Goal: Task Accomplishment & Management: Use online tool/utility

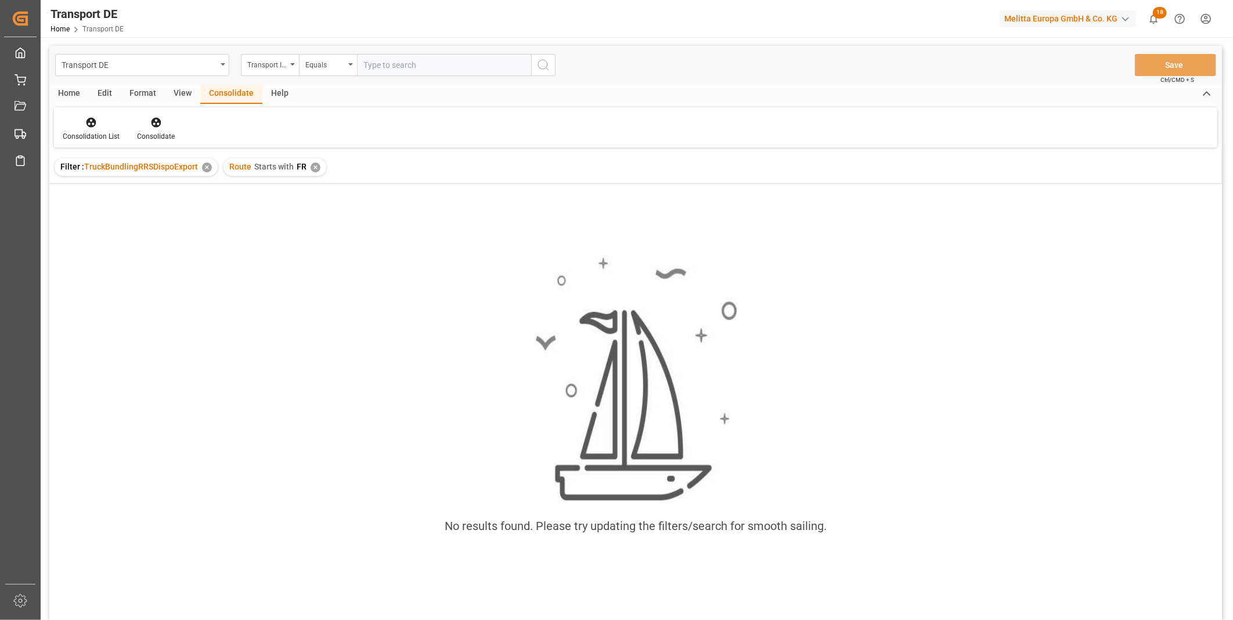
click at [311, 165] on div "✕" at bounding box center [315, 167] width 10 height 10
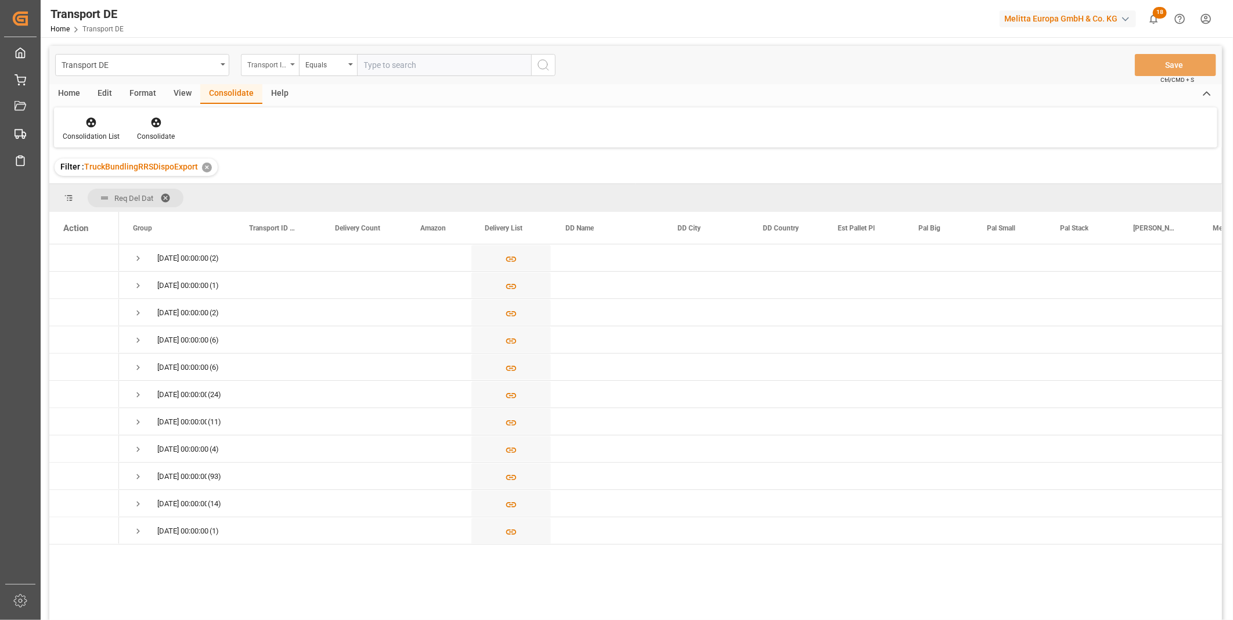
click at [270, 55] on div "Transport ID Logward" at bounding box center [270, 65] width 58 height 22
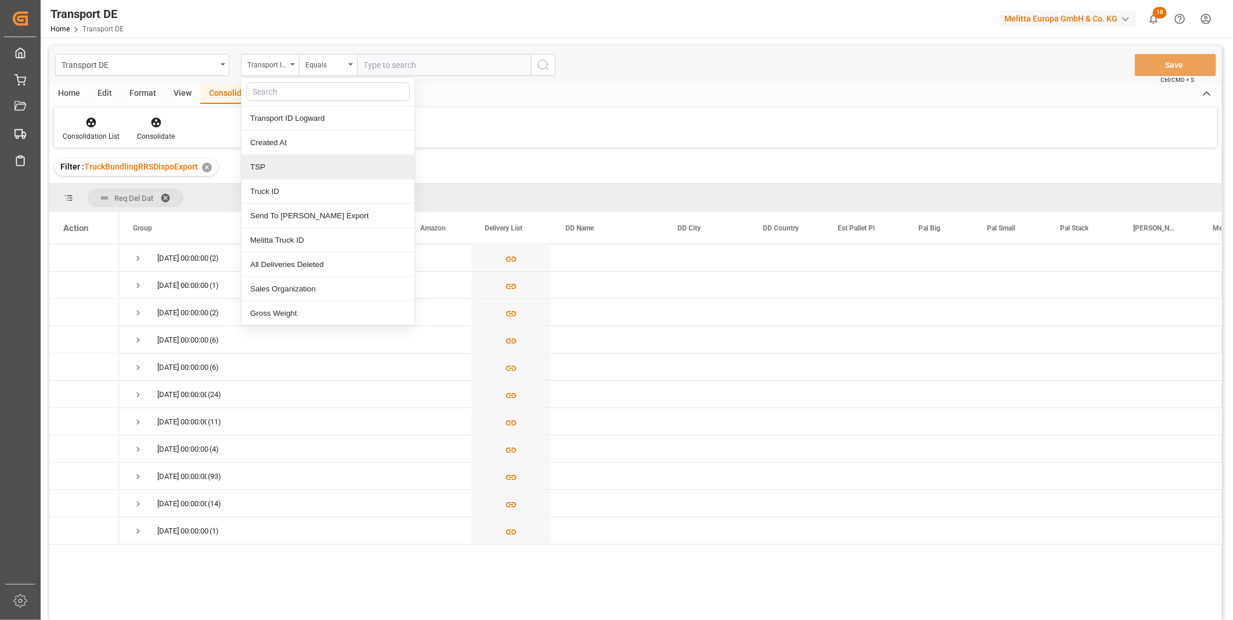
click at [286, 174] on div "TSP" at bounding box center [327, 167] width 173 height 24
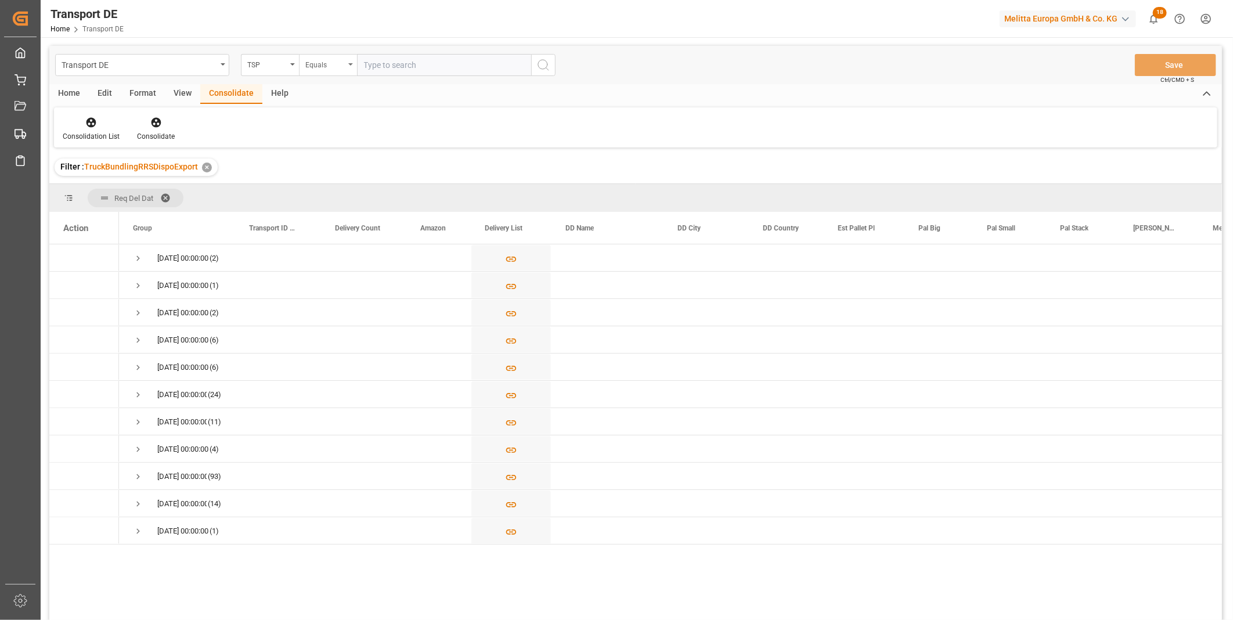
click at [337, 65] on div "Equals" at bounding box center [324, 63] width 39 height 13
click at [353, 190] on div "Starts with" at bounding box center [385, 191] width 173 height 24
click at [384, 65] on input "text" at bounding box center [444, 65] width 174 height 22
type input "Van R"
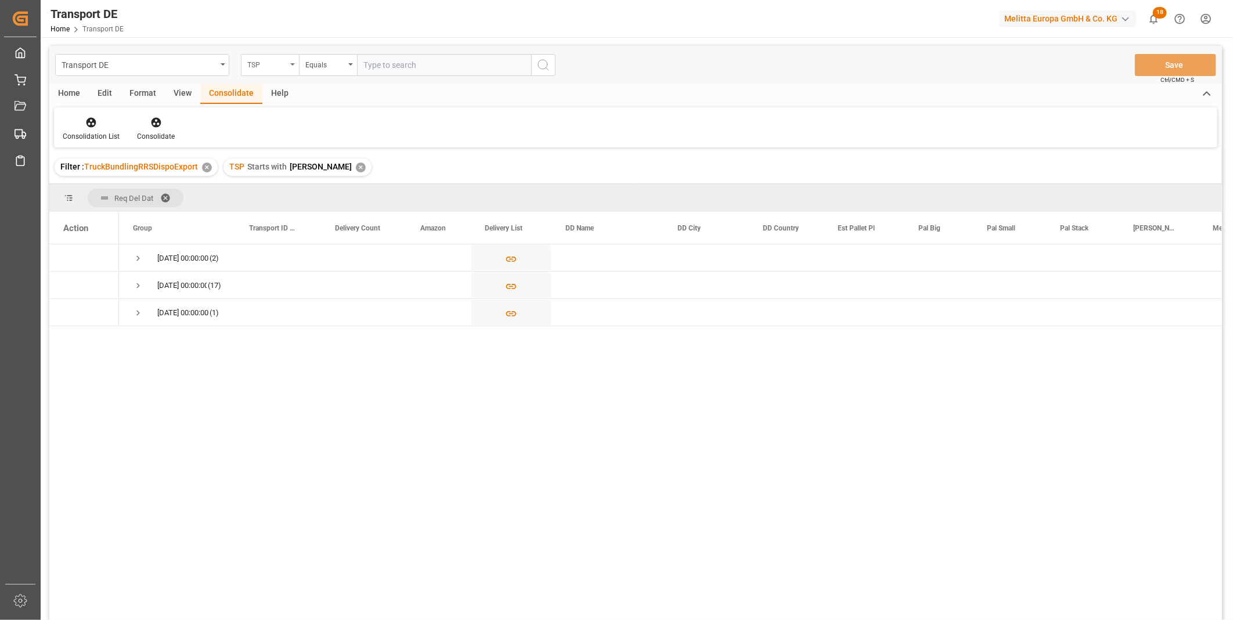
click at [254, 60] on div "TSP" at bounding box center [266, 63] width 39 height 13
type input "req"
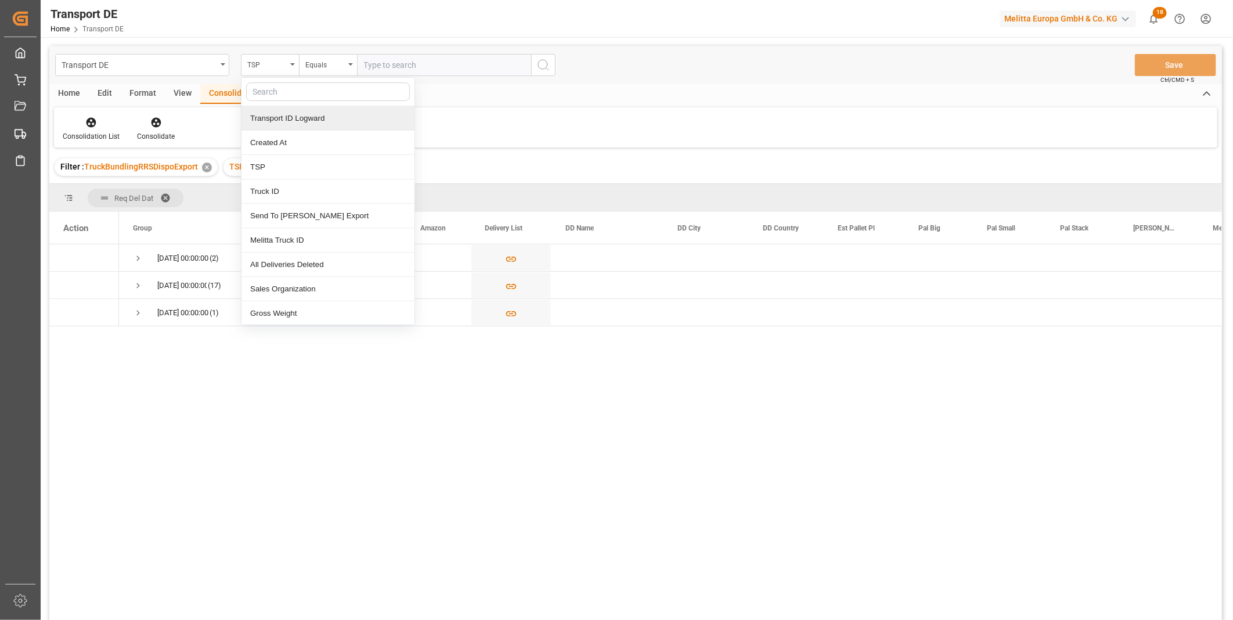
click at [291, 133] on div "Transport DE TSP Transport ID Logward Created At TSP Truck ID Send To Raben Exp…" at bounding box center [635, 348] width 1172 height 605
click at [282, 92] on input "text" at bounding box center [328, 91] width 164 height 19
type input "req"
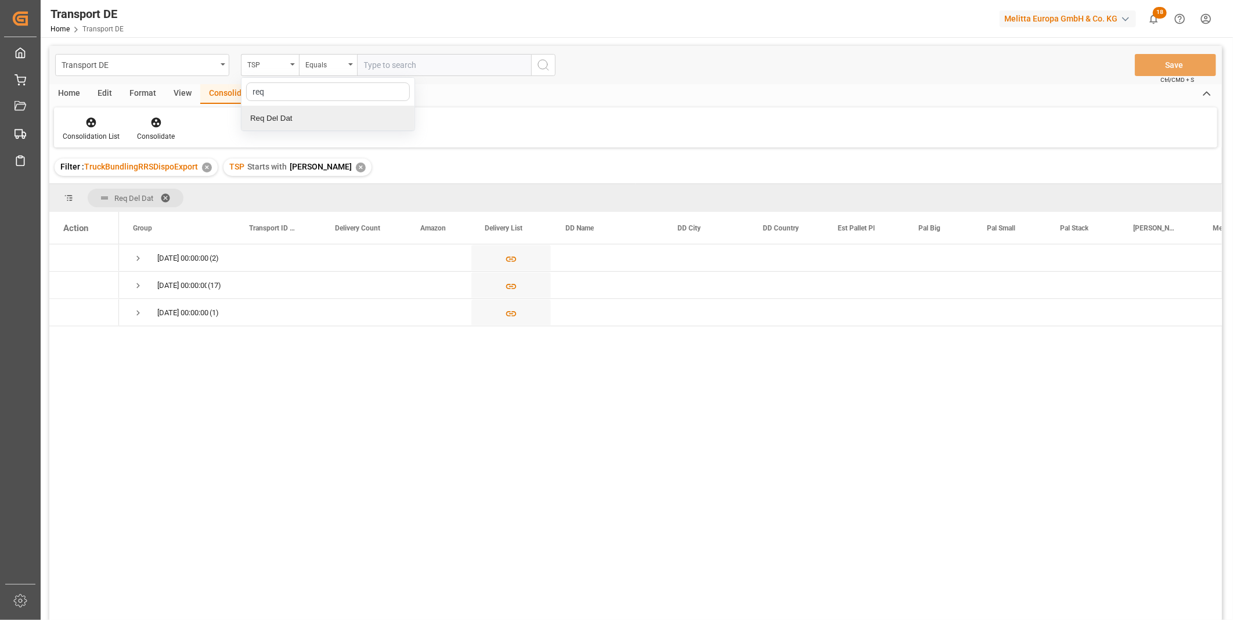
click at [281, 118] on div "Req Del Dat" at bounding box center [327, 118] width 173 height 24
click at [320, 54] on div "Equals" at bounding box center [328, 65] width 58 height 22
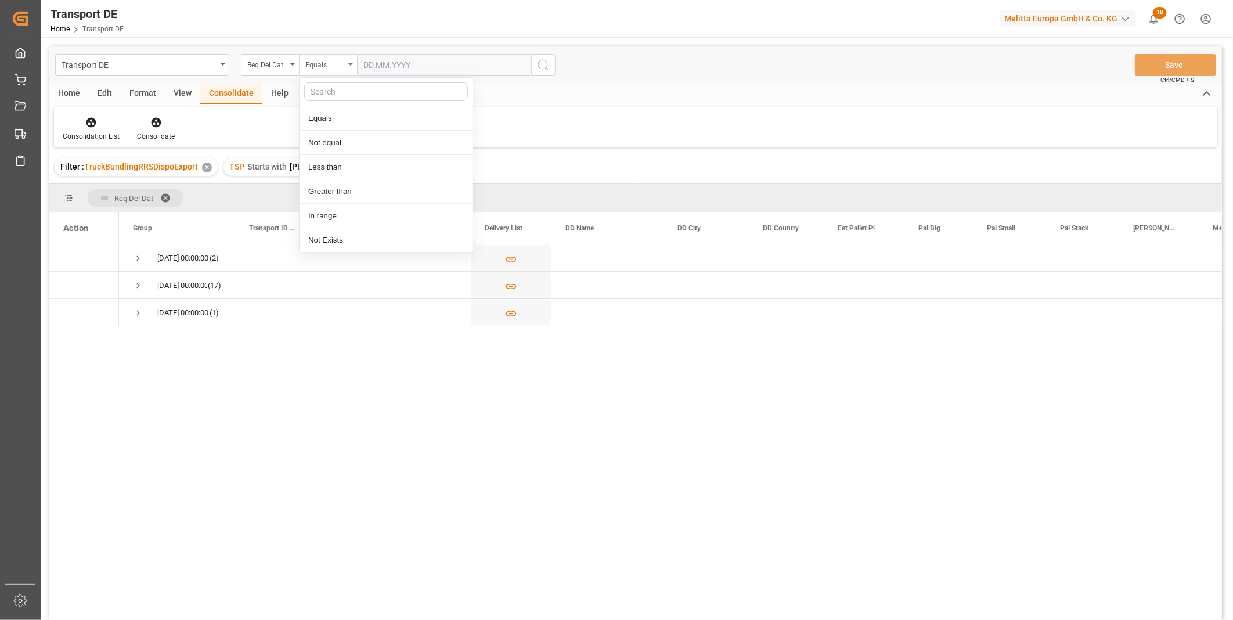
click at [321, 57] on div "Equals" at bounding box center [324, 63] width 39 height 13
click at [322, 57] on div "Equals" at bounding box center [324, 63] width 39 height 13
click at [326, 211] on div "In range" at bounding box center [385, 216] width 173 height 24
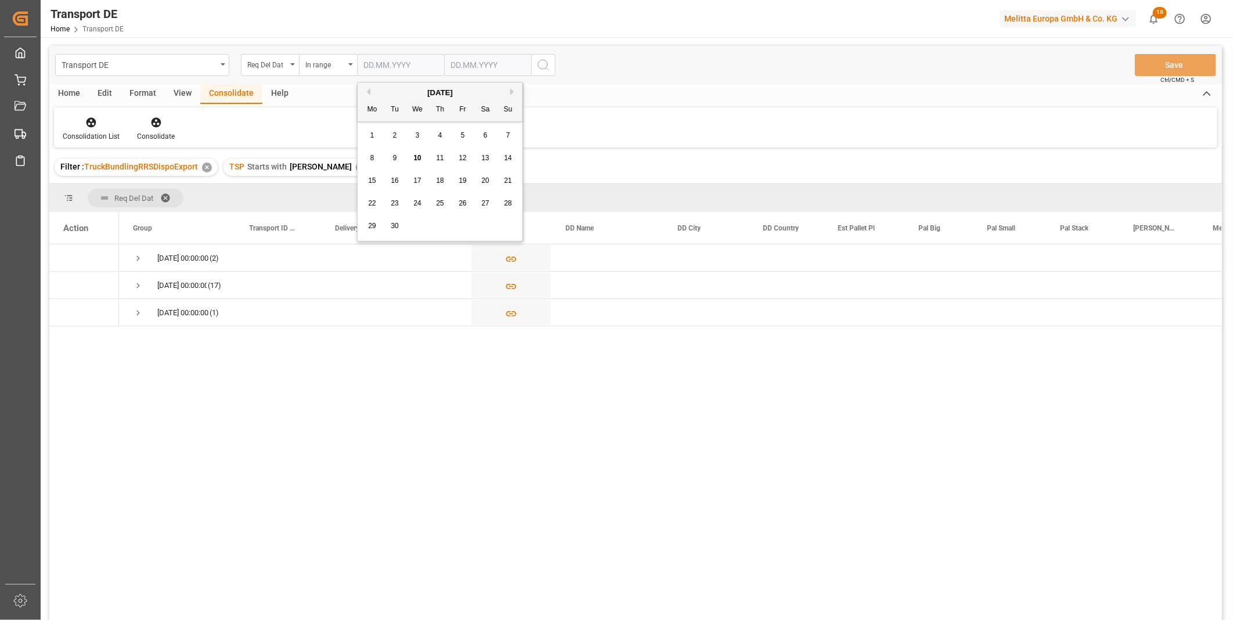
click at [389, 75] on input "text" at bounding box center [400, 65] width 87 height 22
click at [433, 163] on div "11" at bounding box center [440, 158] width 15 height 14
type input "[DATE]"
drag, startPoint x: 462, startPoint y: 63, endPoint x: 470, endPoint y: 68, distance: 9.7
click at [462, 62] on input "text" at bounding box center [487, 65] width 87 height 22
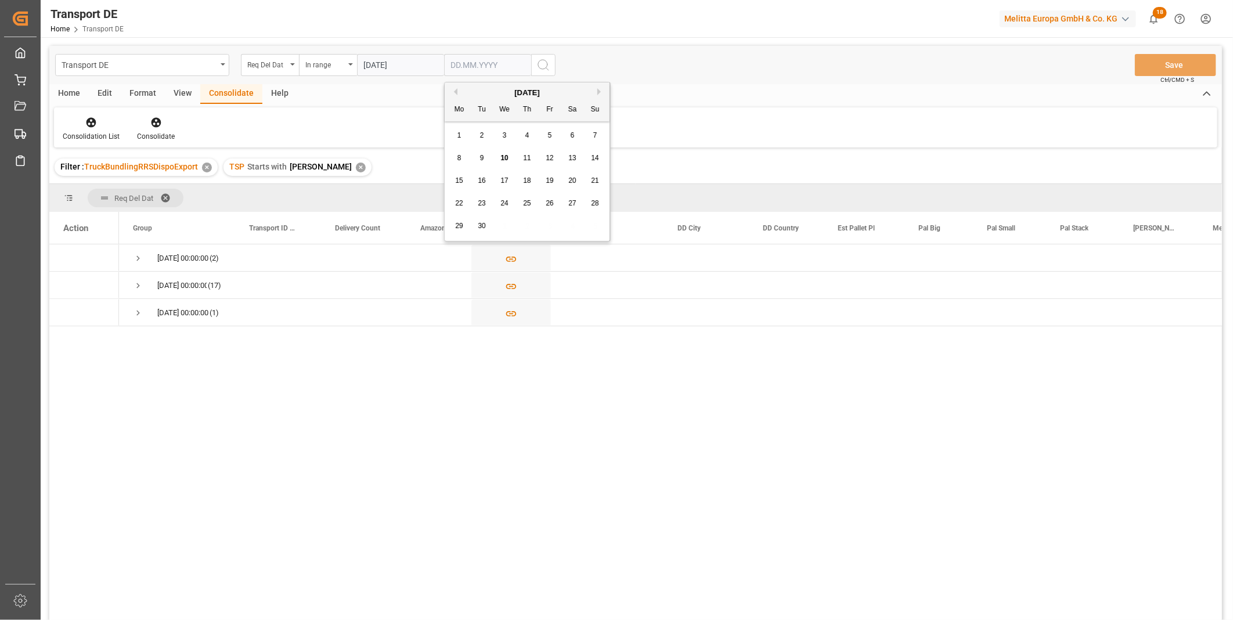
click at [554, 158] on div "12" at bounding box center [550, 158] width 15 height 14
type input "12.09.2025"
click at [559, 66] on div "Transport DE Req Del Dat In range 11.09.2025 12.09.2025 Save Ctrl/CMD + S" at bounding box center [635, 65] width 1172 height 38
click at [558, 65] on div "Transport DE Req Del Dat In range 11.09.2025 12.09.2025 Save Ctrl/CMD + S" at bounding box center [635, 65] width 1172 height 38
click at [552, 65] on button "search button" at bounding box center [543, 65] width 24 height 22
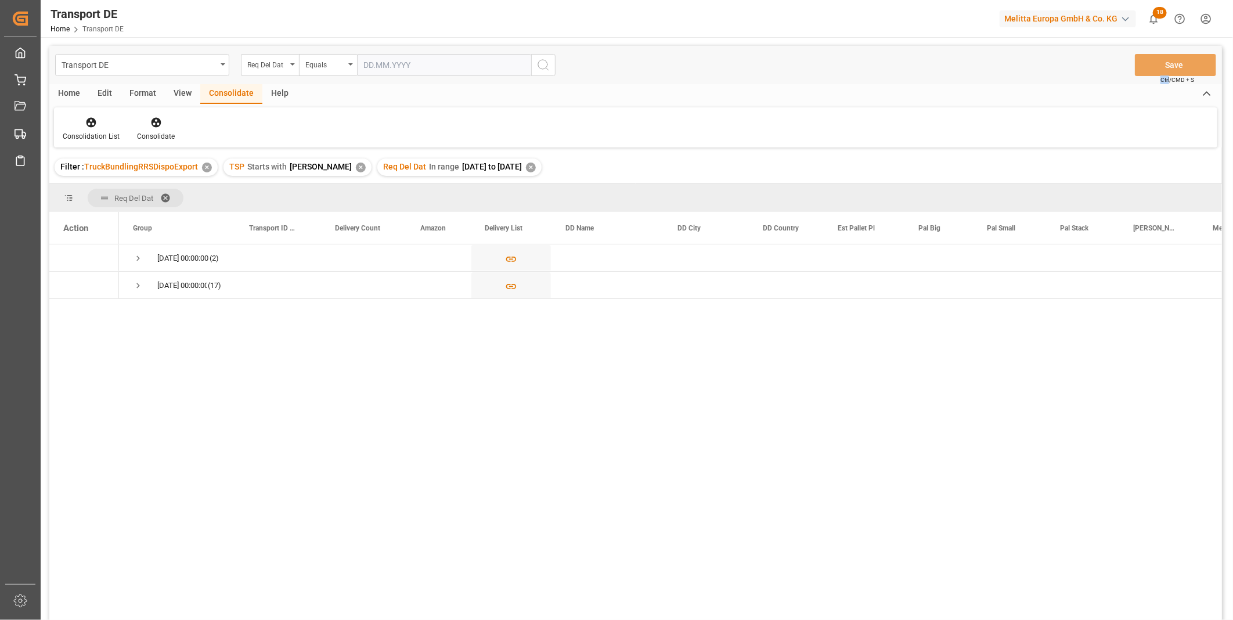
click at [68, 91] on div "Home" at bounding box center [68, 94] width 39 height 20
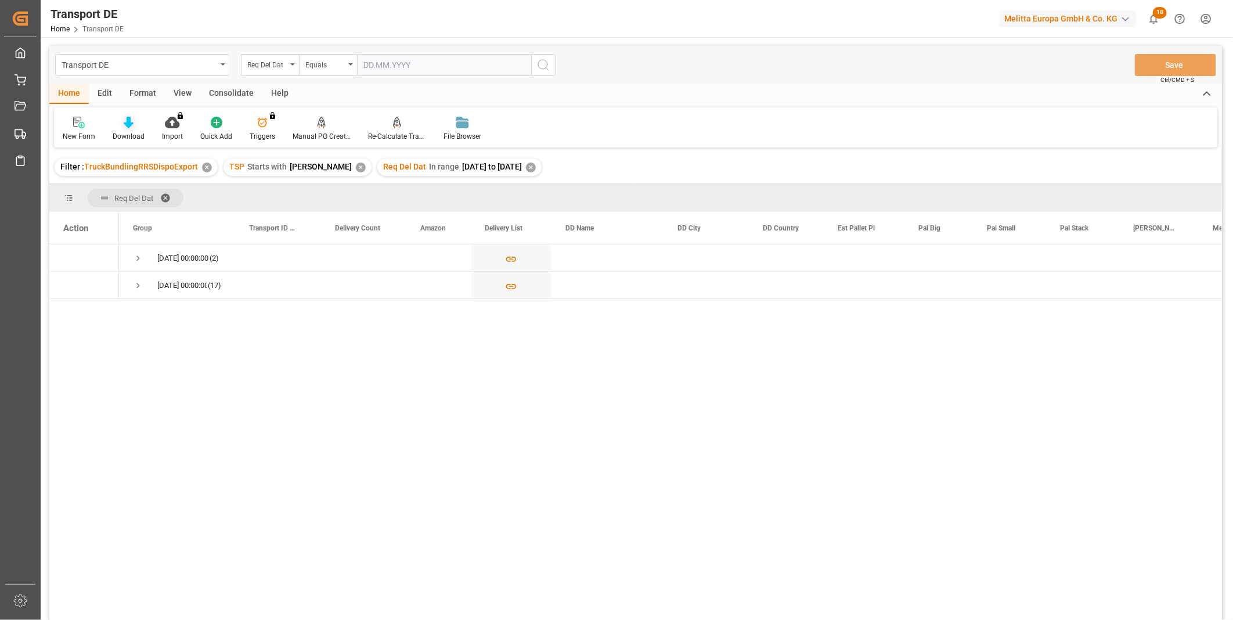
click at [120, 129] on div "Download" at bounding box center [128, 129] width 49 height 26
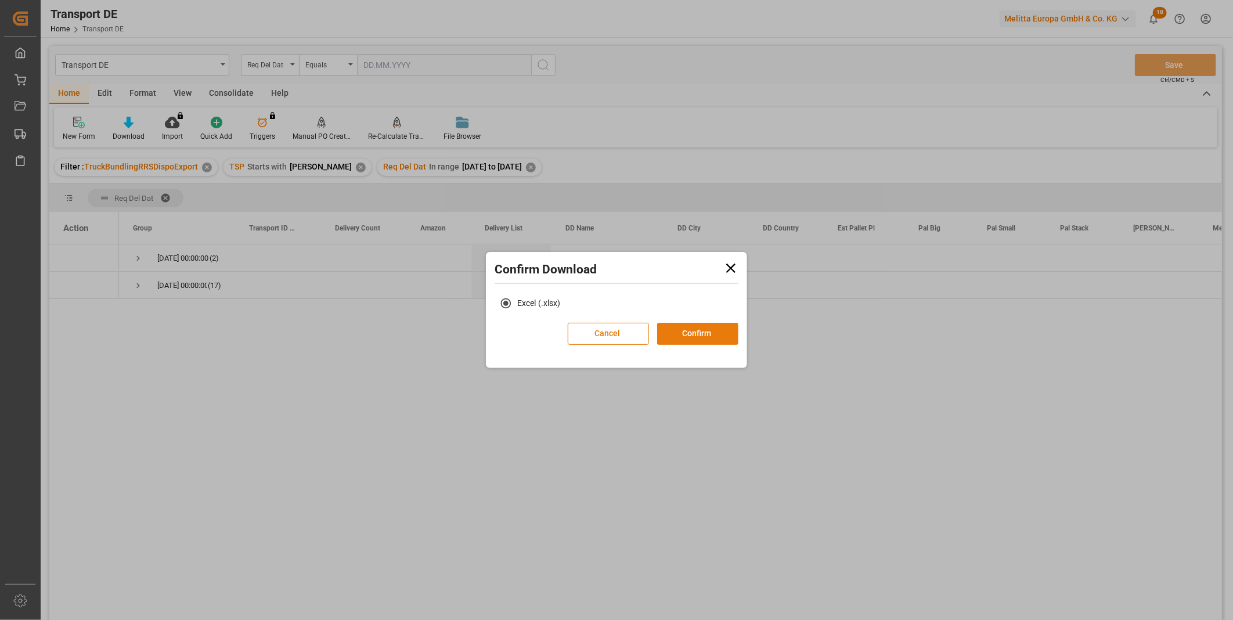
click at [695, 339] on button "Confirm" at bounding box center [697, 334] width 81 height 22
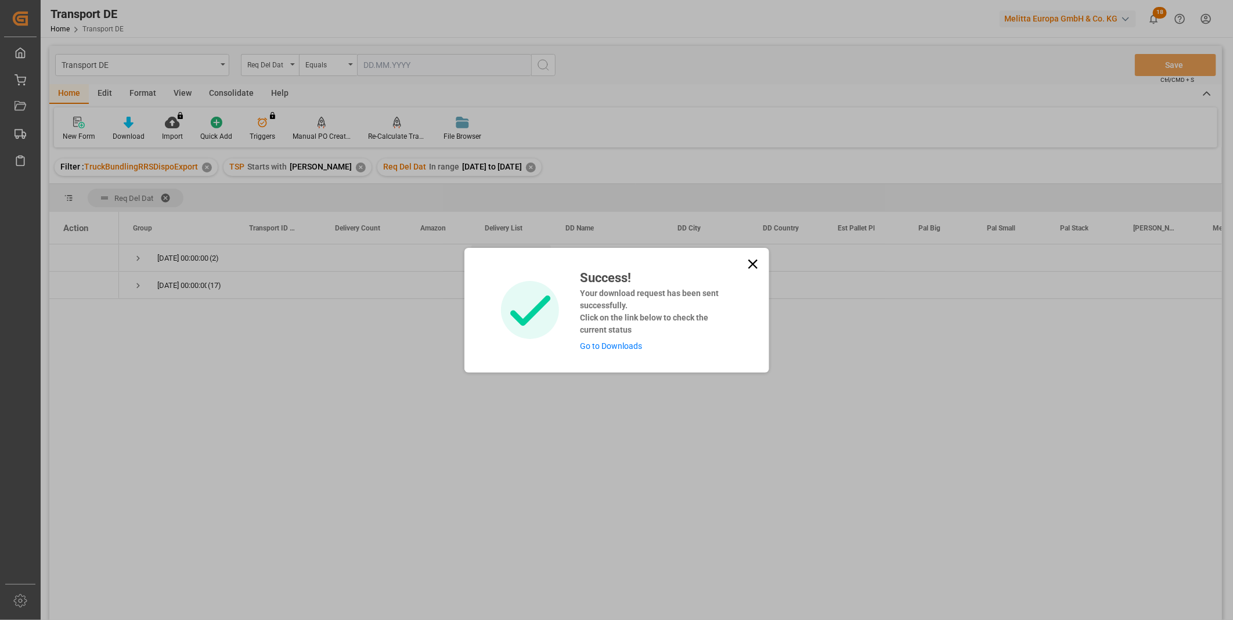
click at [751, 264] on icon at bounding box center [751, 263] width 9 height 9
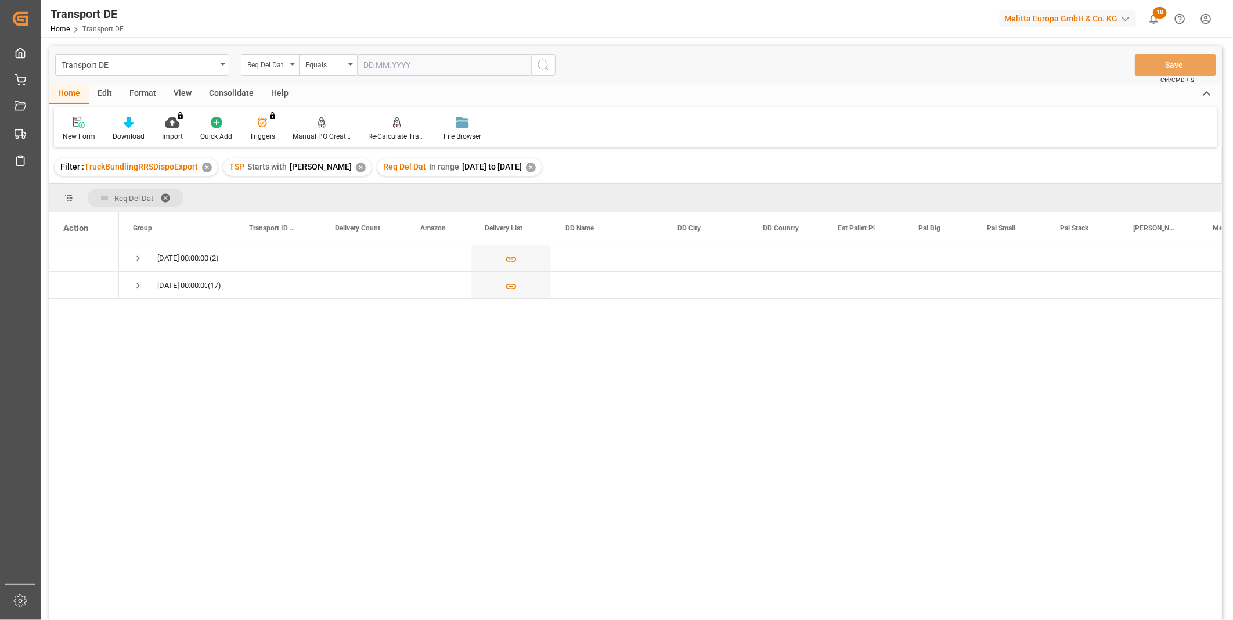
click at [231, 89] on div "Consolidate" at bounding box center [231, 94] width 62 height 20
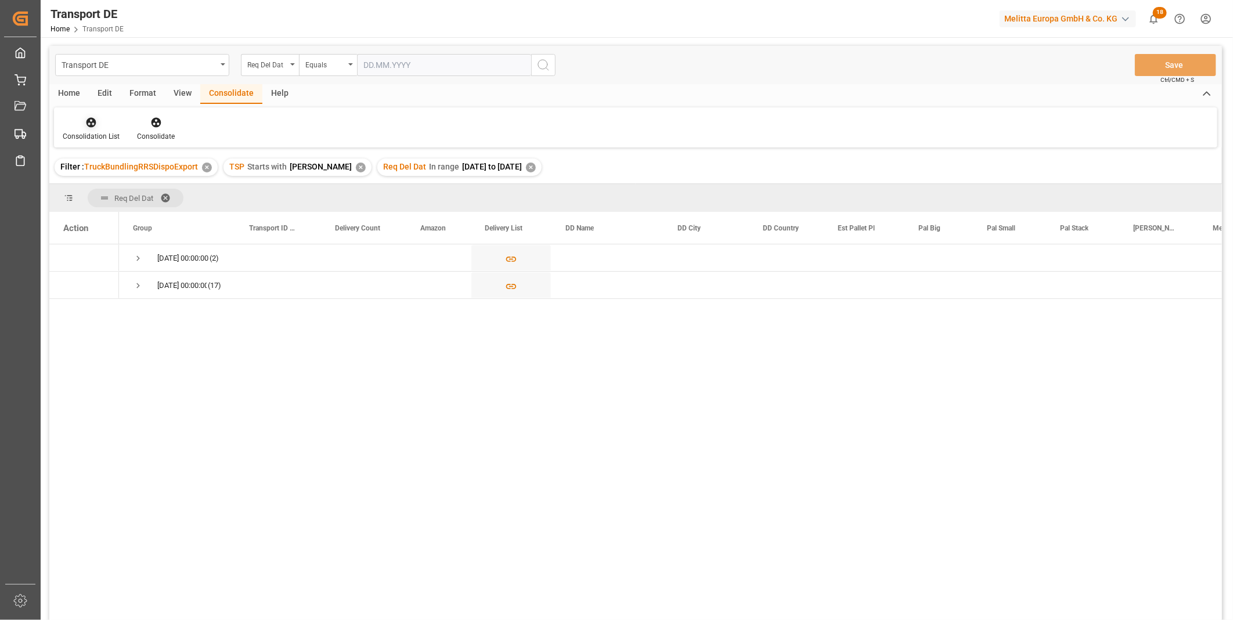
click at [71, 133] on div "Consolidation List" at bounding box center [91, 136] width 57 height 10
click at [140, 216] on div "Truck Bundling RRS Dispo Export" at bounding box center [132, 211] width 121 height 12
click at [70, 122] on div at bounding box center [91, 122] width 57 height 12
click at [176, 210] on div "Transport DE Req Del Dat Equals Save Ctrl/CMD + S Home Edit Format View Consoli…" at bounding box center [635, 348] width 1172 height 605
click at [83, 126] on div at bounding box center [91, 122] width 57 height 12
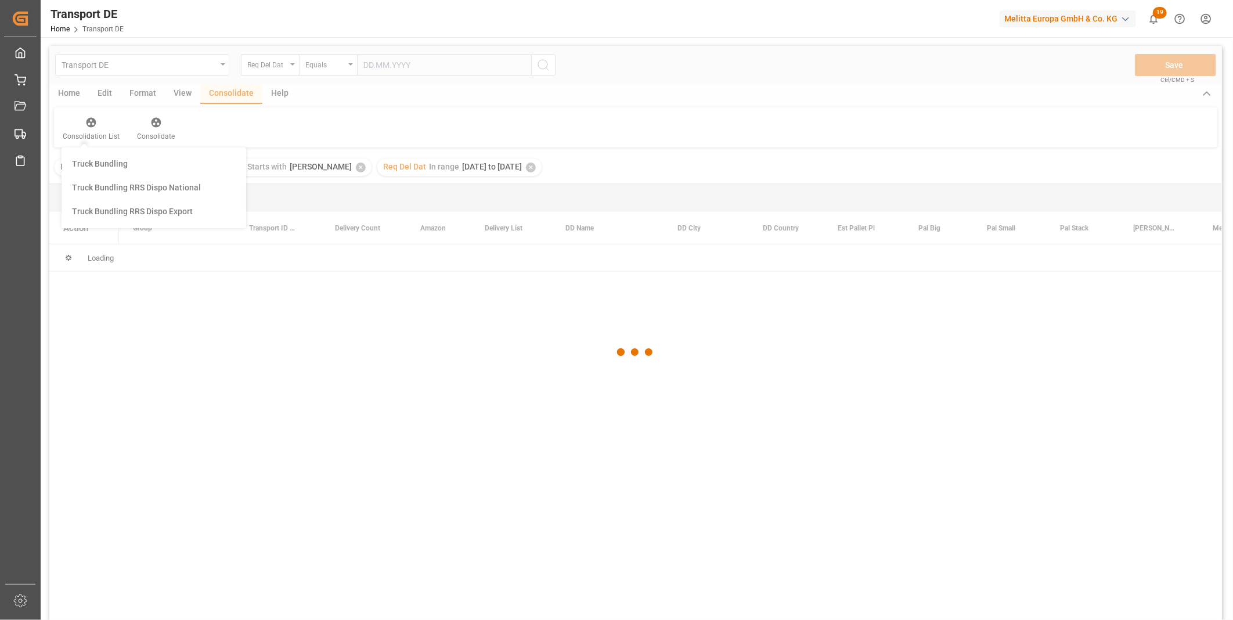
click at [150, 217] on div "Transport DE Req Del Dat Equals Save Ctrl/CMD + S Home Edit Format View Consoli…" at bounding box center [635, 348] width 1172 height 605
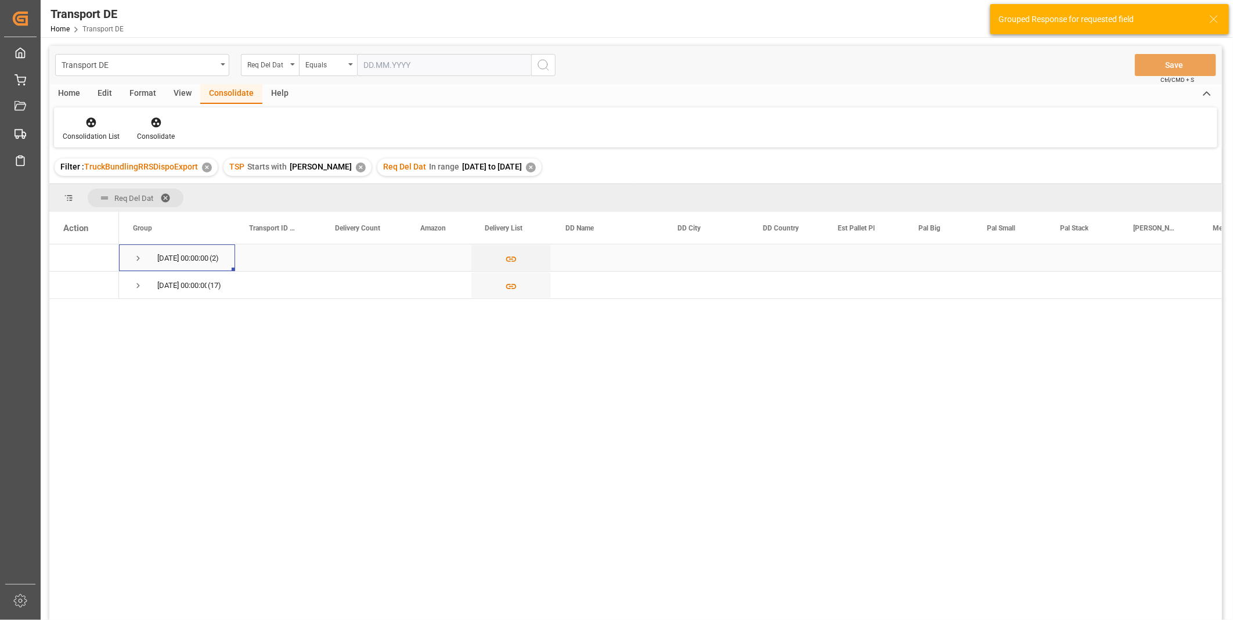
click at [131, 262] on div "11.09.2025 00:00:00 (2)" at bounding box center [177, 257] width 116 height 27
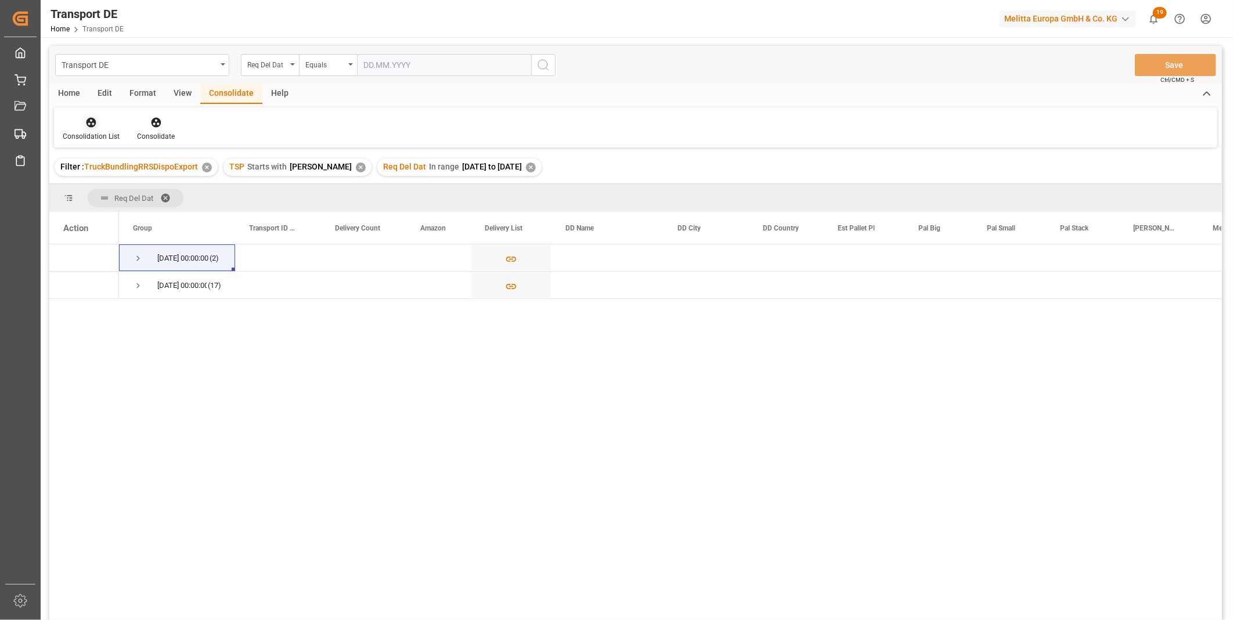
click at [87, 131] on div "Consolidation List" at bounding box center [91, 136] width 57 height 10
click at [157, 211] on div "Truck Bundling RRS Dispo Export" at bounding box center [132, 211] width 121 height 12
click at [99, 134] on div "Consolidation List" at bounding box center [91, 136] width 57 height 10
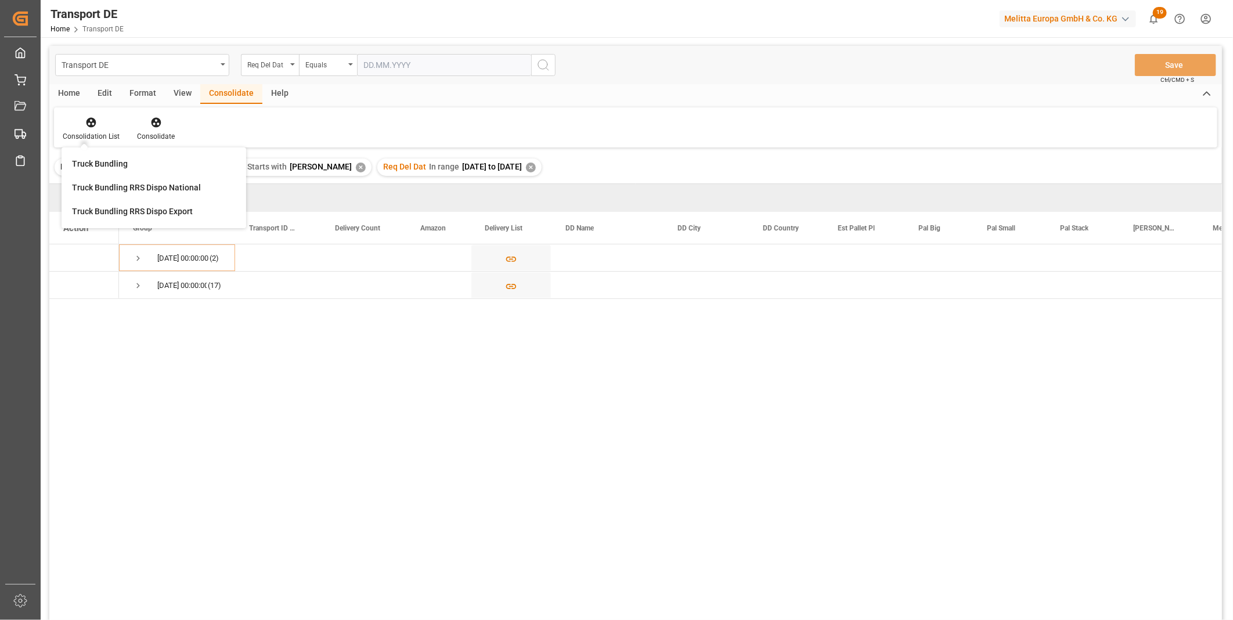
click at [136, 201] on div "Truck Bundling RRS Dispo Export" at bounding box center [154, 212] width 176 height 24
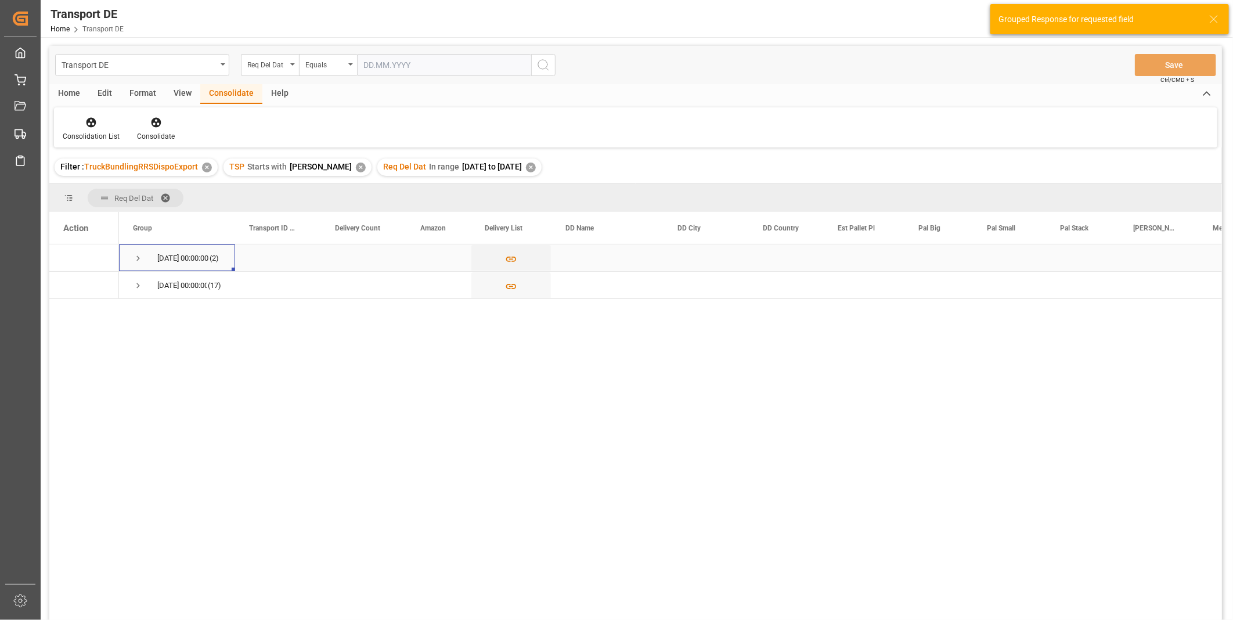
click at [133, 260] on span "Press SPACE to select this row." at bounding box center [138, 258] width 10 height 10
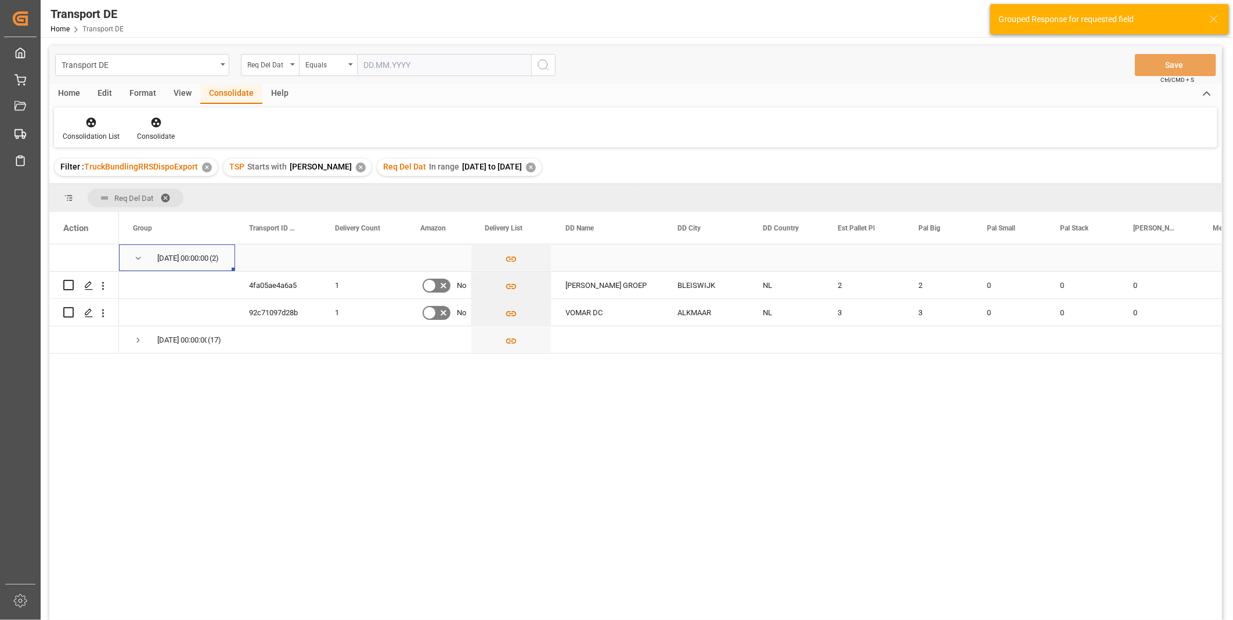
click at [139, 255] on span "Press SPACE to select this row." at bounding box center [138, 258] width 10 height 10
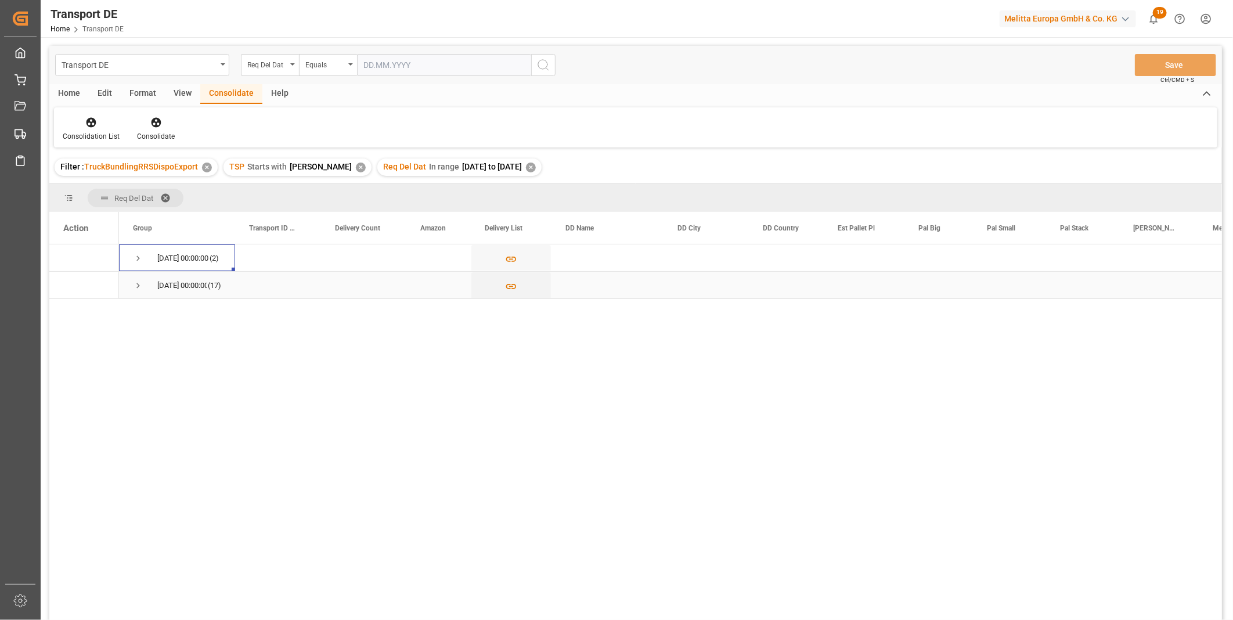
click at [140, 285] on span "Press SPACE to select this row." at bounding box center [138, 285] width 10 height 10
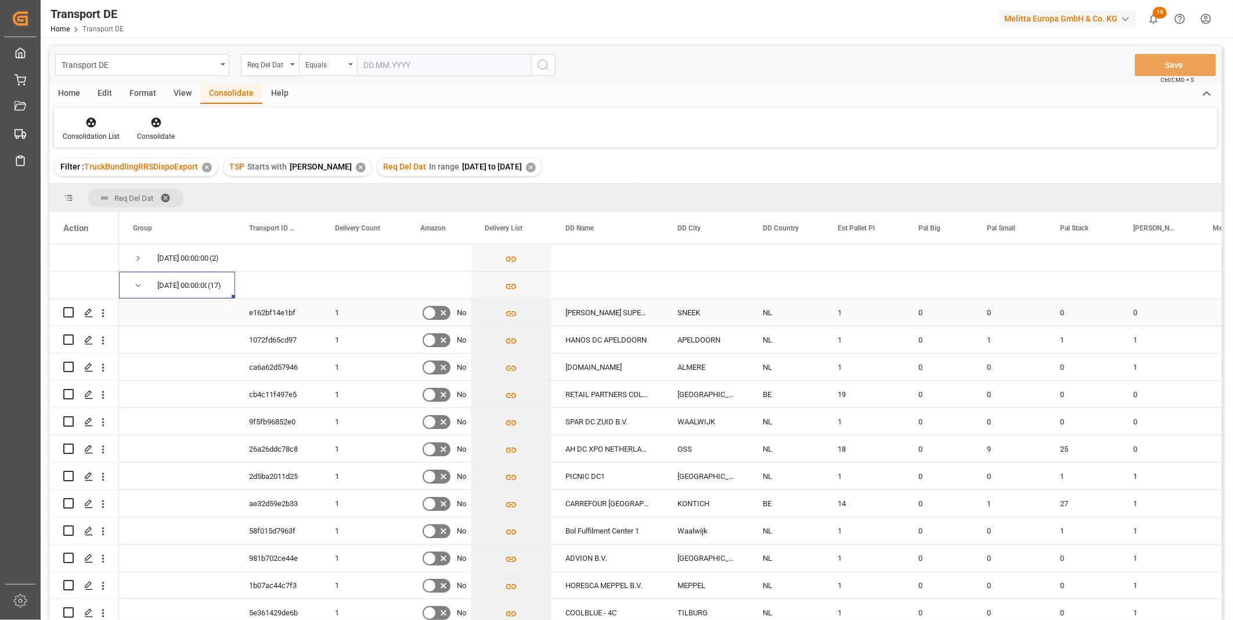
scroll to position [129, 0]
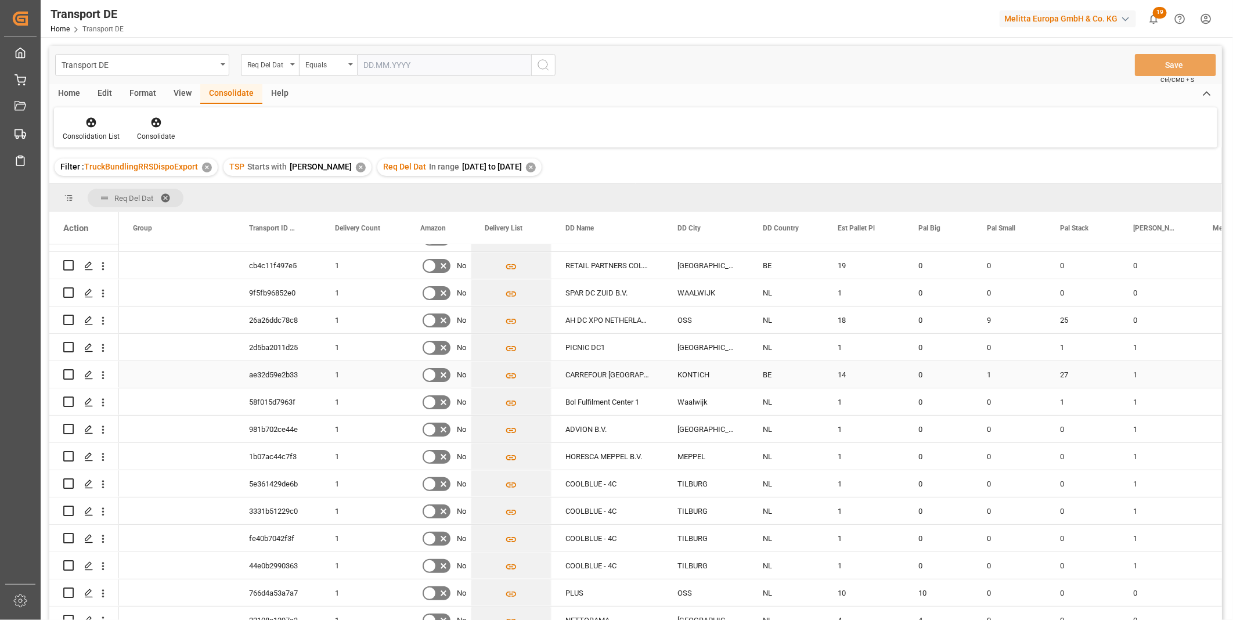
click at [72, 375] on input "Press Space to toggle row selection (unchecked)" at bounding box center [68, 374] width 10 height 10
checkbox input "true"
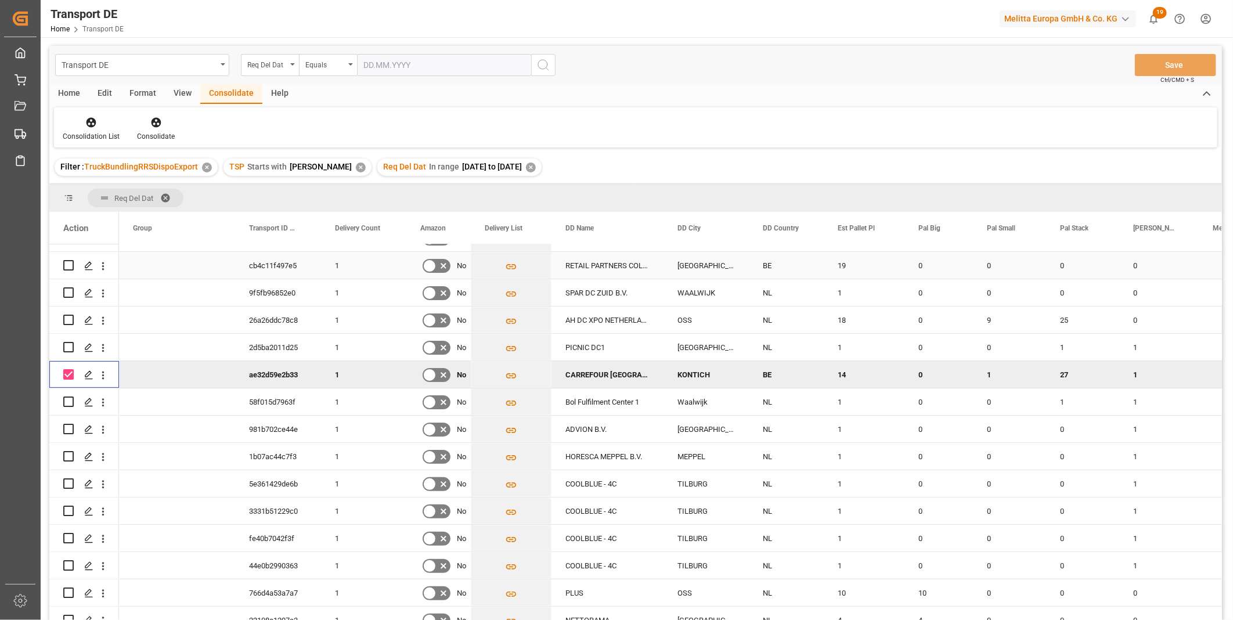
click at [70, 264] on input "Press Space to toggle row selection (unchecked)" at bounding box center [68, 265] width 10 height 10
checkbox input "true"
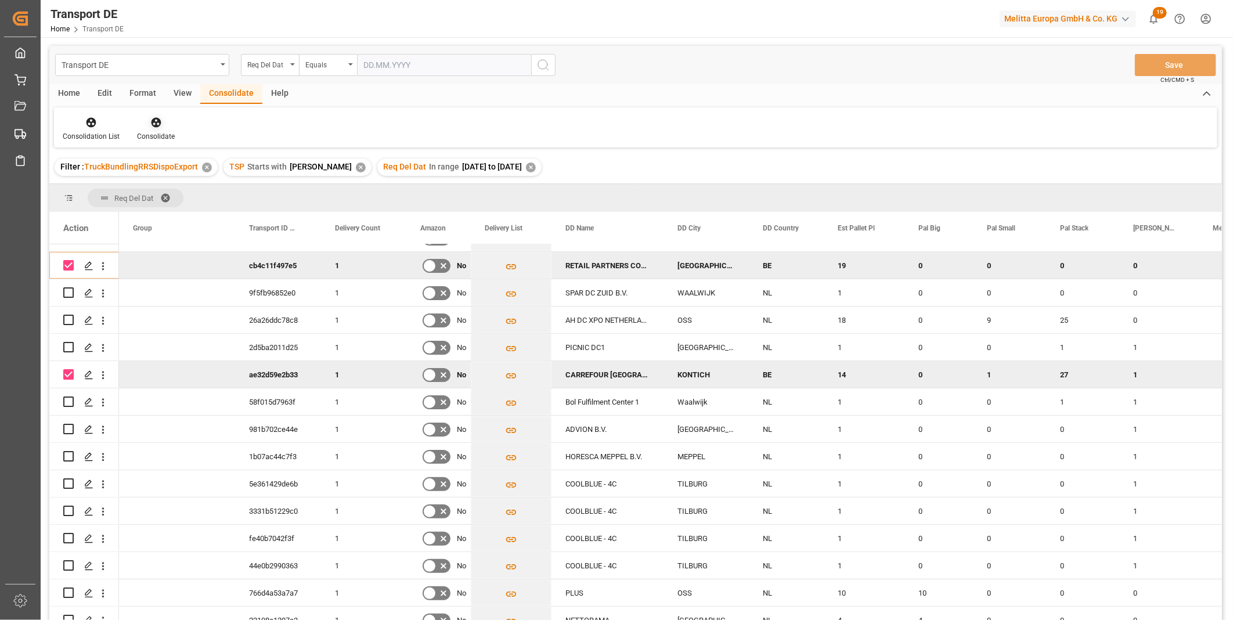
click at [155, 123] on icon at bounding box center [156, 123] width 12 height 12
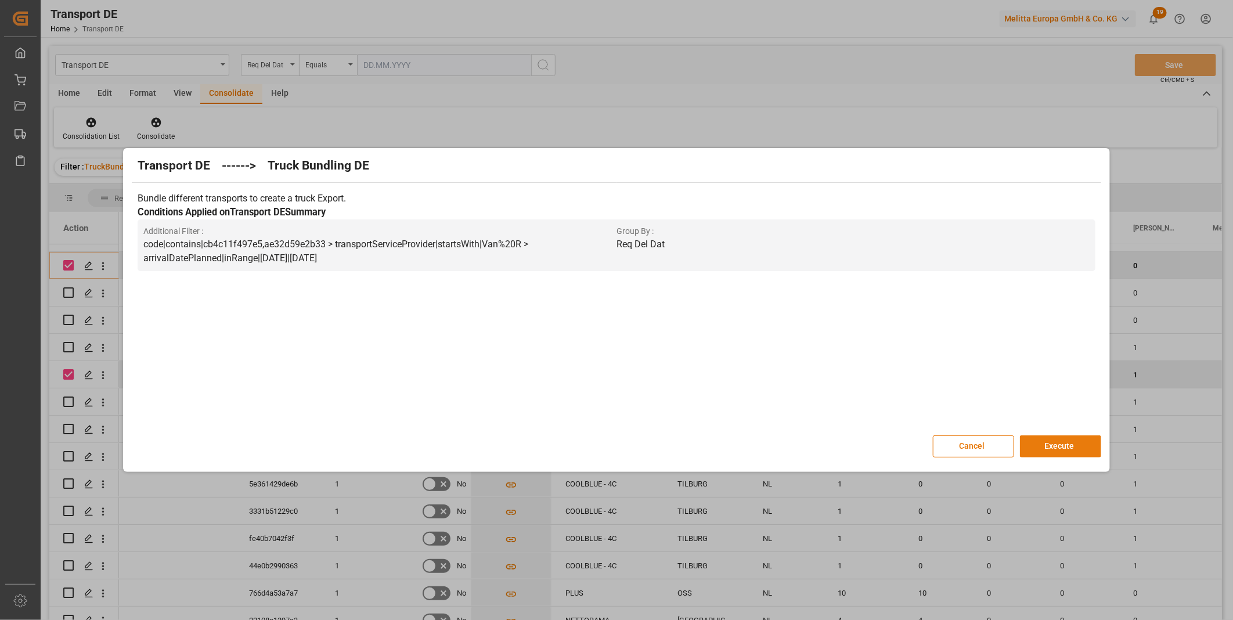
click at [1095, 443] on button "Execute" at bounding box center [1060, 446] width 81 height 22
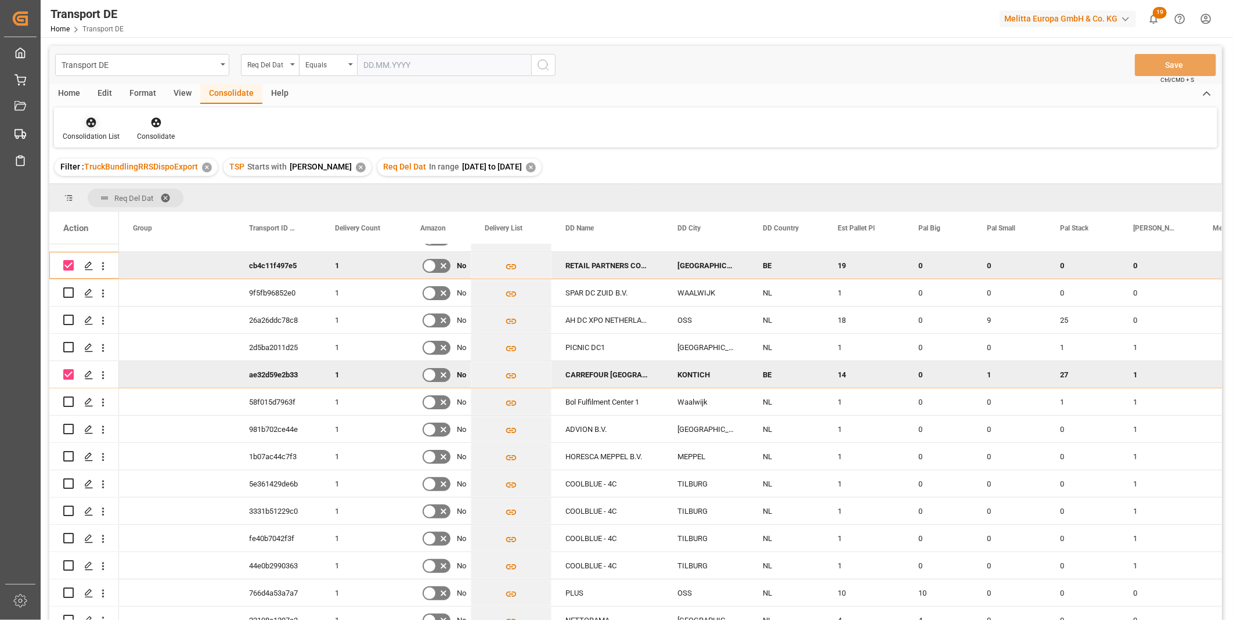
click at [91, 126] on icon at bounding box center [91, 123] width 10 height 10
click at [171, 205] on div "Truck Bundling RRS Dispo Export" at bounding box center [132, 211] width 121 height 12
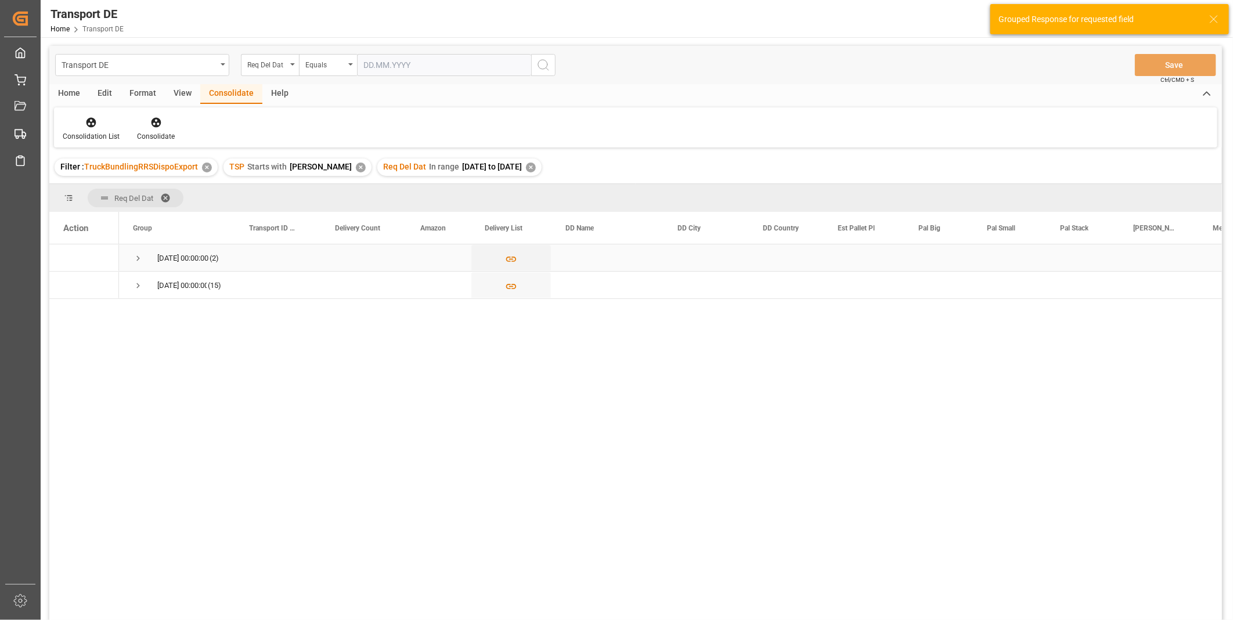
click at [132, 285] on div "12.09.2025 00:00:00 (15)" at bounding box center [177, 285] width 116 height 27
click at [134, 283] on span "Press SPACE to select this row." at bounding box center [138, 285] width 10 height 10
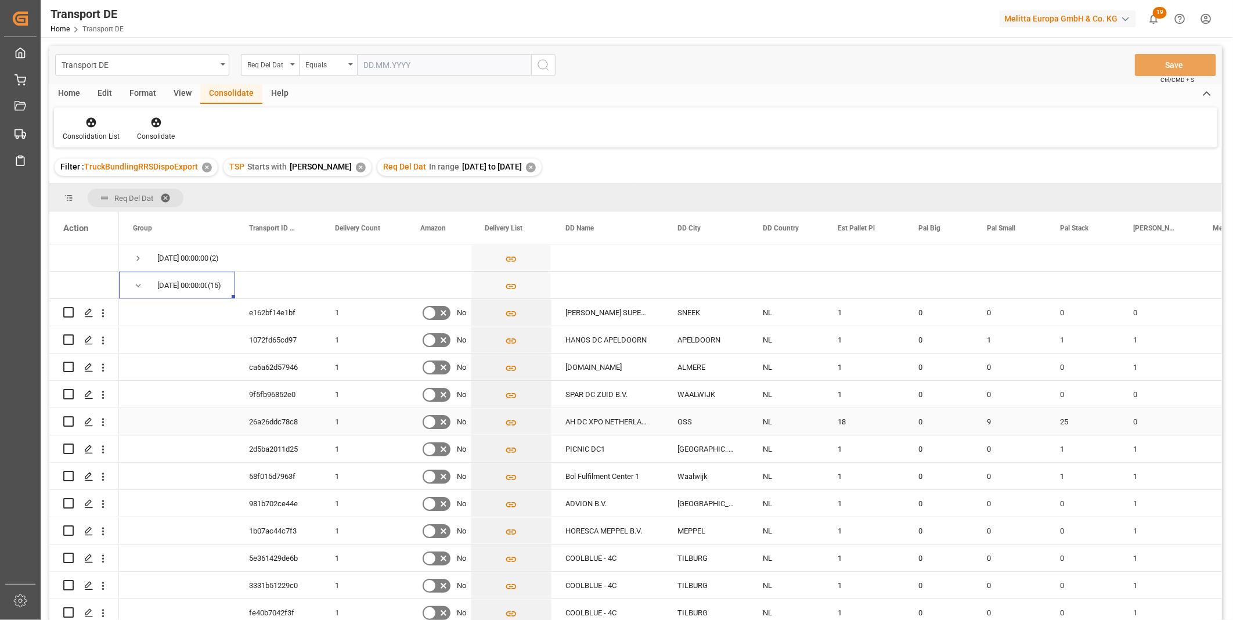
click at [68, 421] on input "Press Space to toggle row selection (unchecked)" at bounding box center [68, 421] width 10 height 10
checkbox input "true"
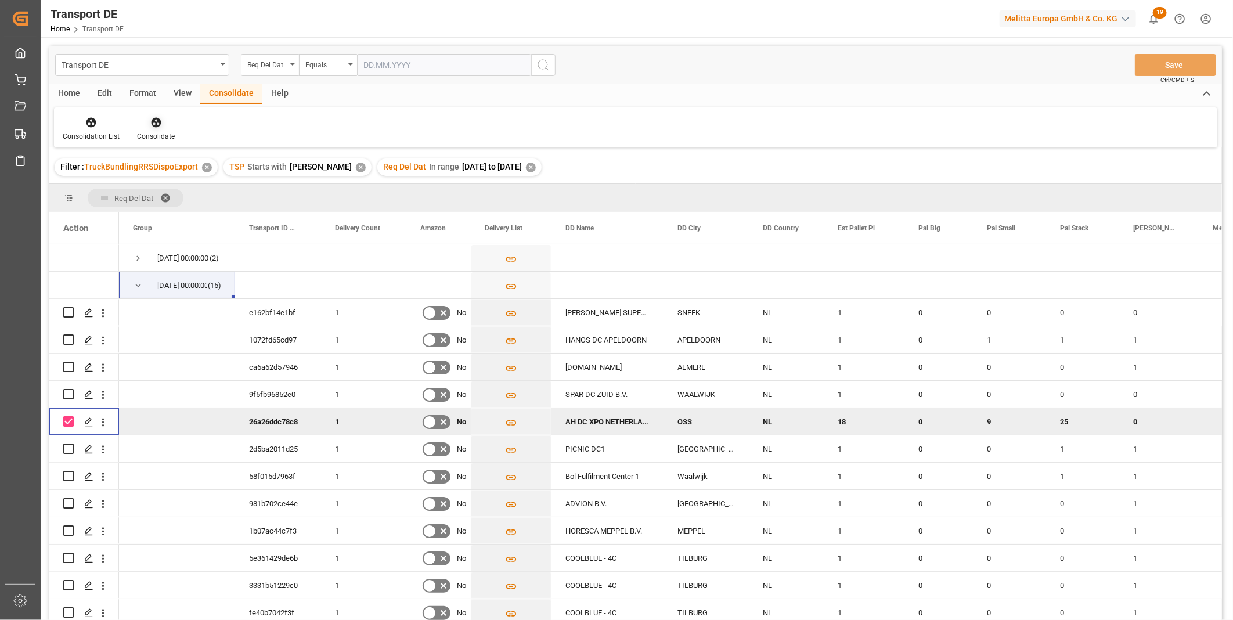
drag, startPoint x: 160, startPoint y: 115, endPoint x: 171, endPoint y: 121, distance: 12.5
click at [160, 116] on div at bounding box center [156, 122] width 38 height 12
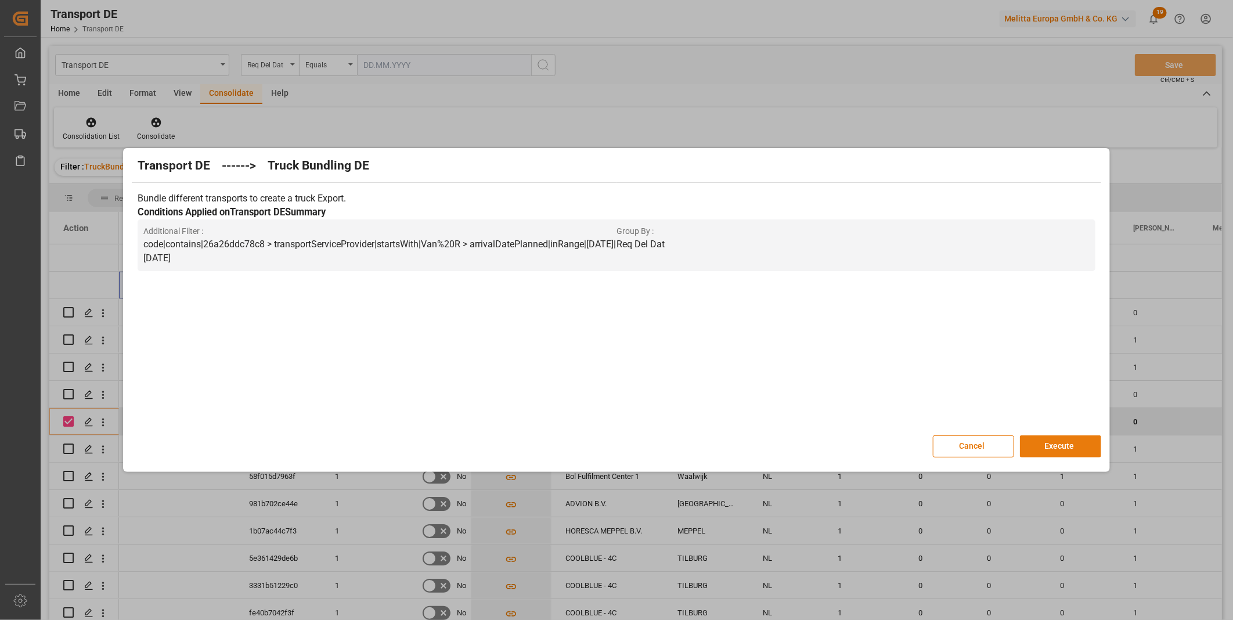
click at [1072, 452] on button "Execute" at bounding box center [1060, 446] width 81 height 22
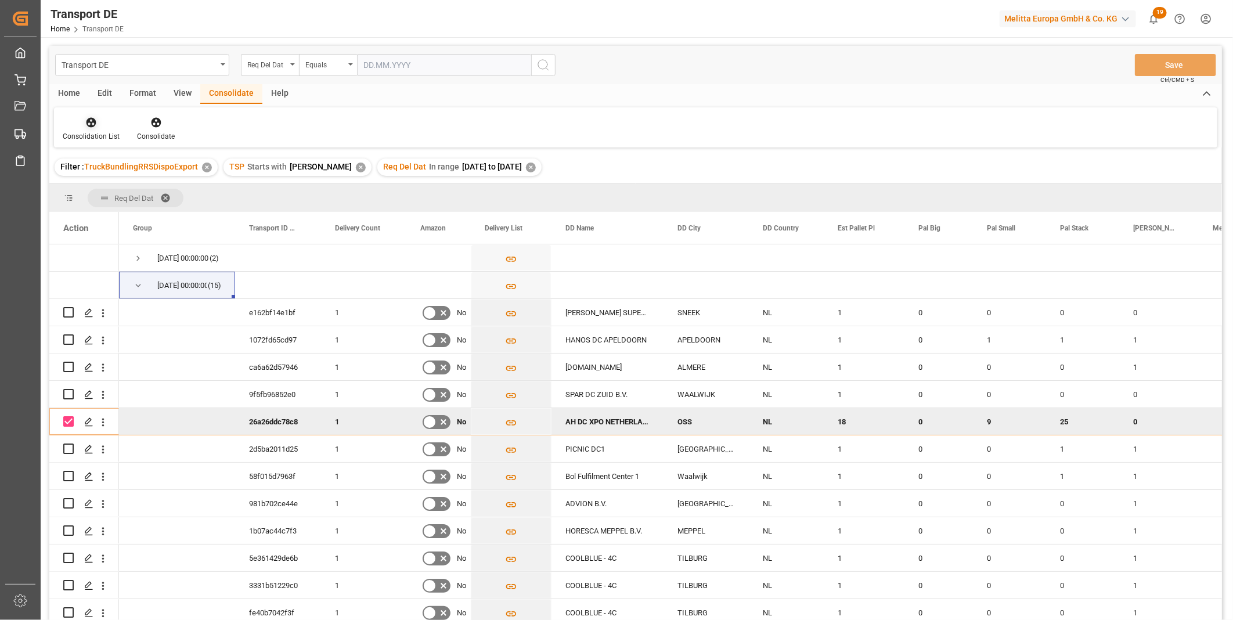
click at [91, 132] on div "Consolidation List" at bounding box center [91, 136] width 57 height 10
click at [132, 206] on div "Transport DE Req Del Dat Equals Save Ctrl/CMD + S Home Edit Format View Consoli…" at bounding box center [635, 348] width 1172 height 605
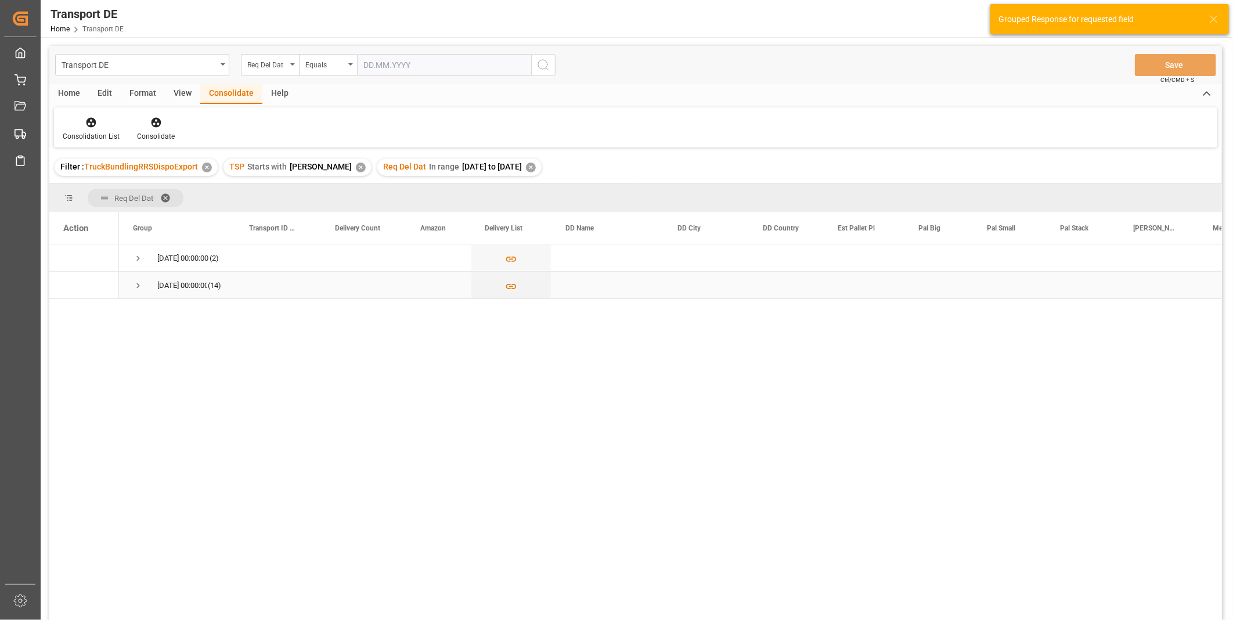
click at [131, 277] on div "12.09.2025 00:00:00 (14)" at bounding box center [177, 285] width 116 height 27
click at [132, 280] on div "12.09.2025 00:00:00 (14)" at bounding box center [177, 285] width 116 height 27
click at [138, 286] on span "Press SPACE to select this row." at bounding box center [138, 285] width 10 height 10
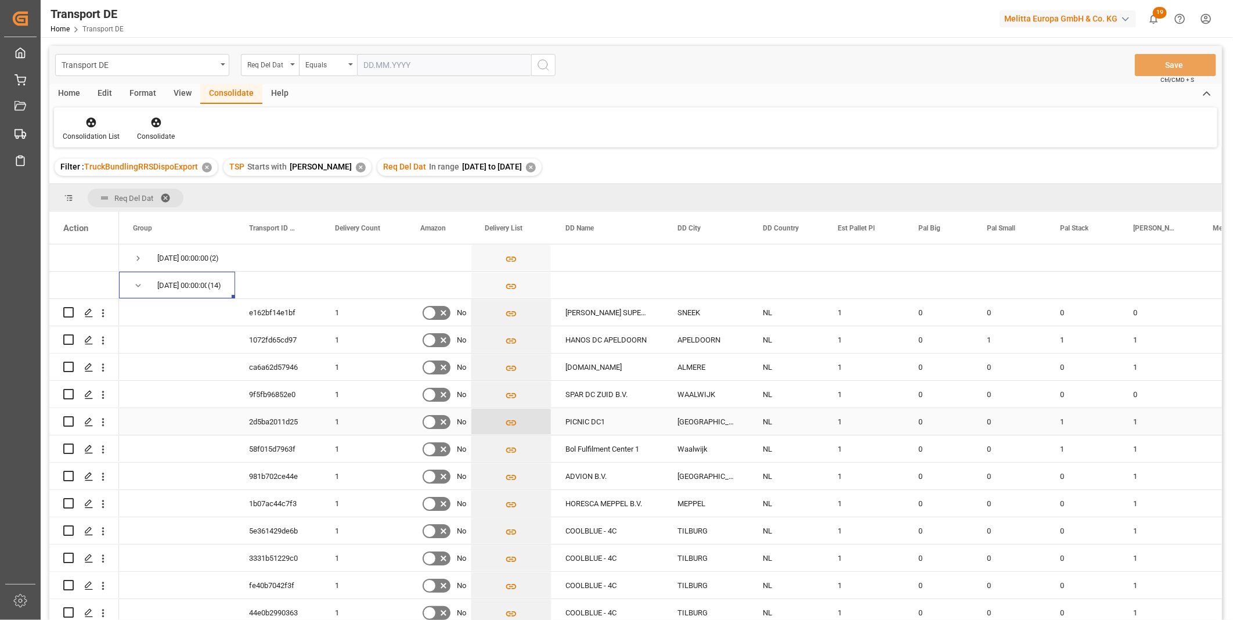
scroll to position [60, 0]
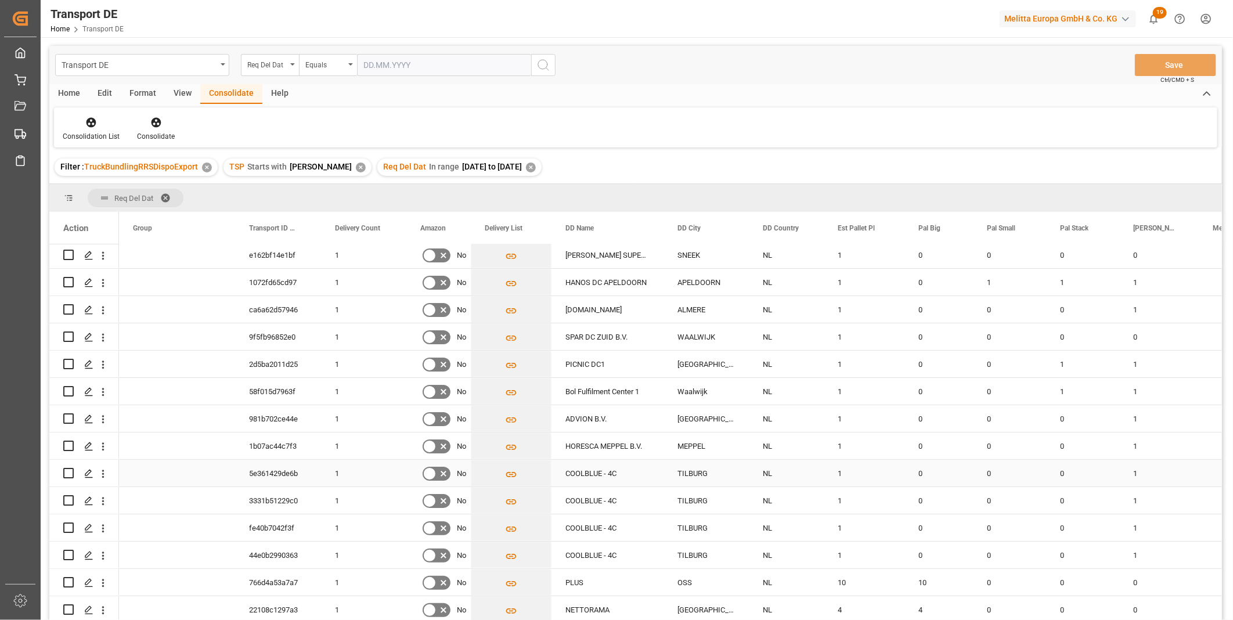
click at [73, 468] on input "Press Space to toggle row selection (unchecked)" at bounding box center [68, 473] width 10 height 10
checkbox input "true"
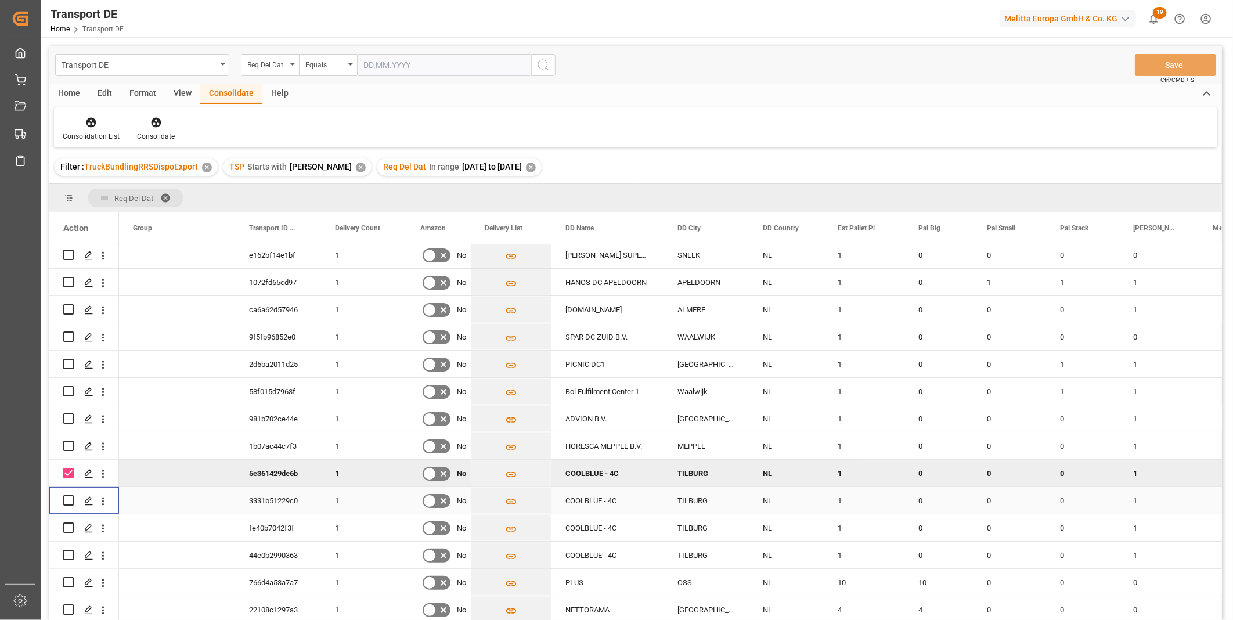
click at [70, 496] on input "Press Space to toggle row selection (unchecked)" at bounding box center [68, 500] width 10 height 10
checkbox input "true"
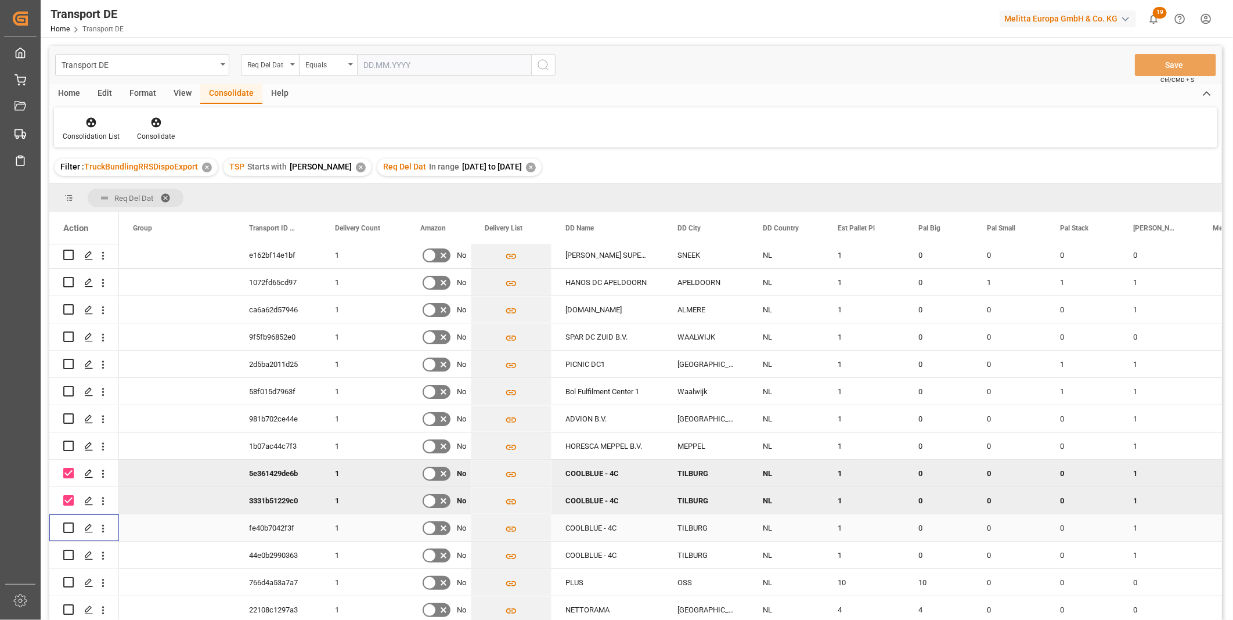
click at [70, 520] on div "Press SPACE to select this row." at bounding box center [68, 527] width 10 height 27
click at [68, 530] on div "Press SPACE to select this row." at bounding box center [68, 527] width 10 height 27
click at [70, 550] on input "Press Space to toggle row selection (unchecked)" at bounding box center [68, 555] width 10 height 10
checkbox input "true"
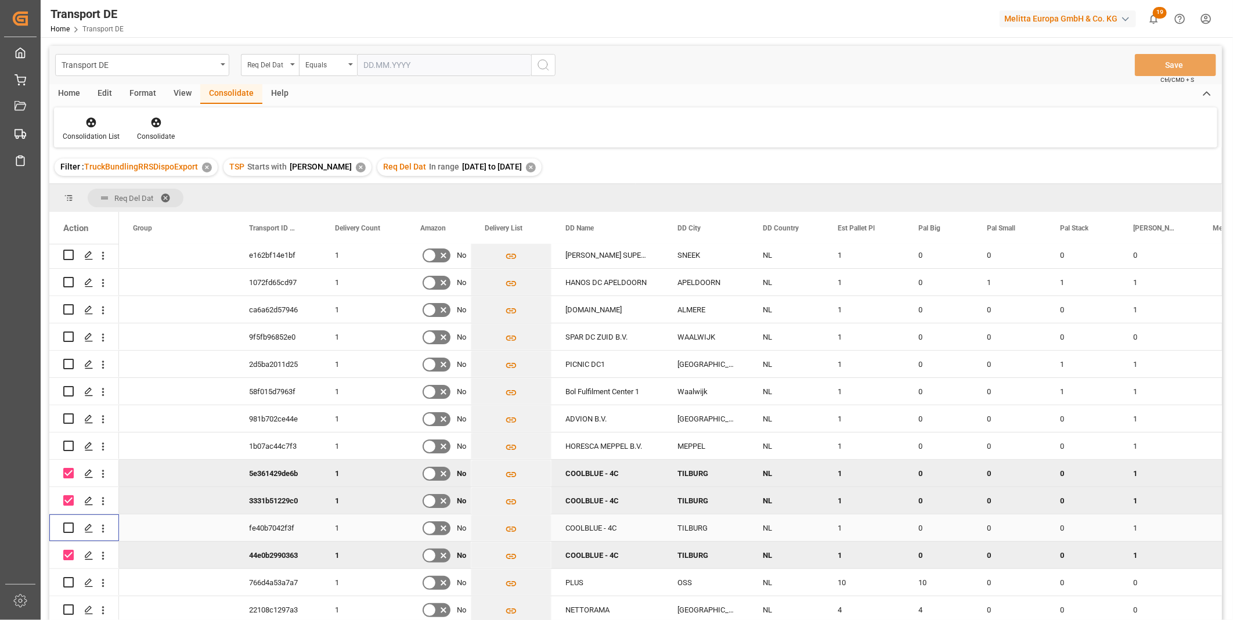
click at [71, 524] on input "Press Space to toggle row selection (unchecked)" at bounding box center [68, 527] width 10 height 10
checkbox input "true"
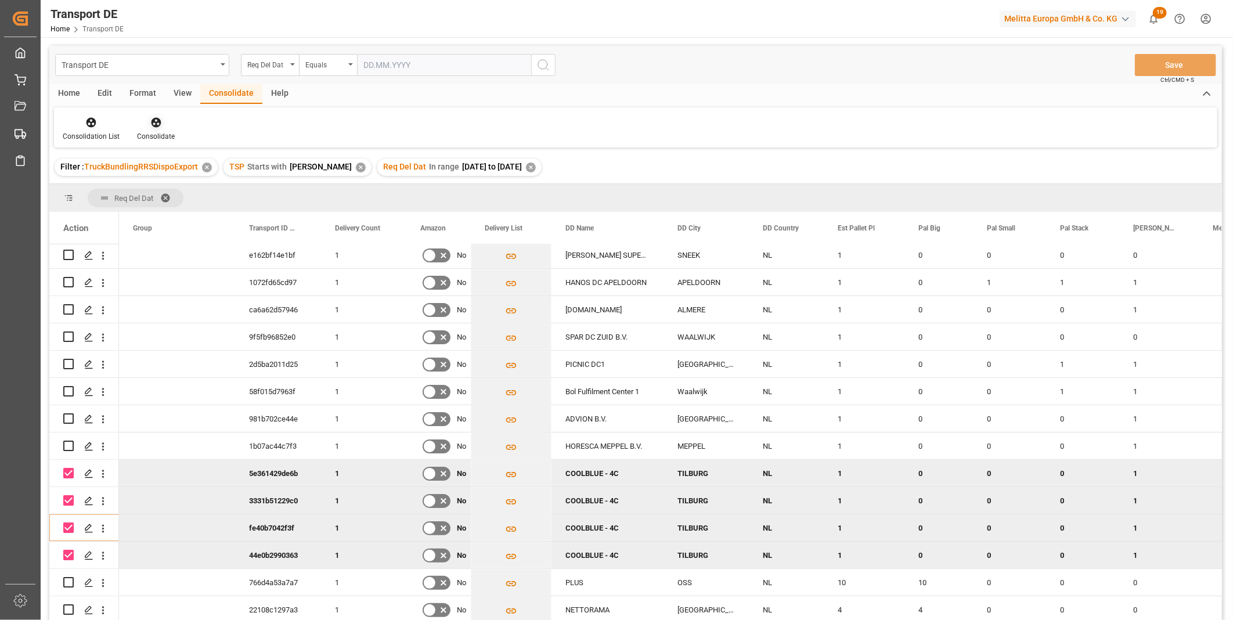
click at [160, 124] on icon at bounding box center [156, 123] width 12 height 12
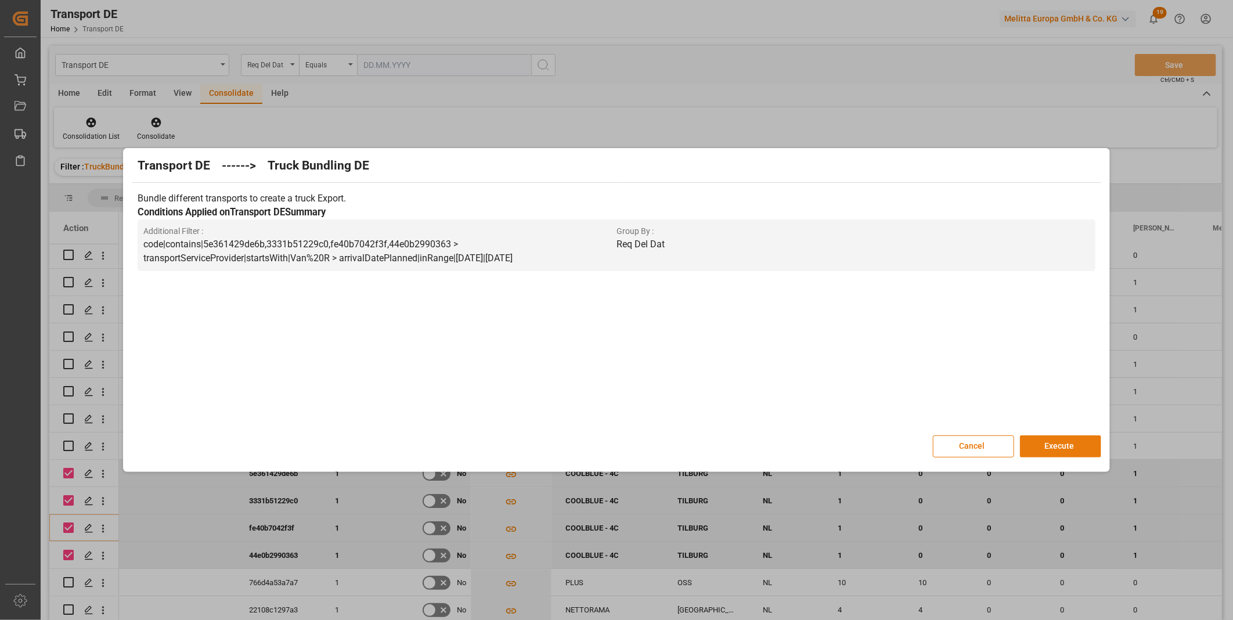
click at [1049, 438] on button "Execute" at bounding box center [1060, 446] width 81 height 22
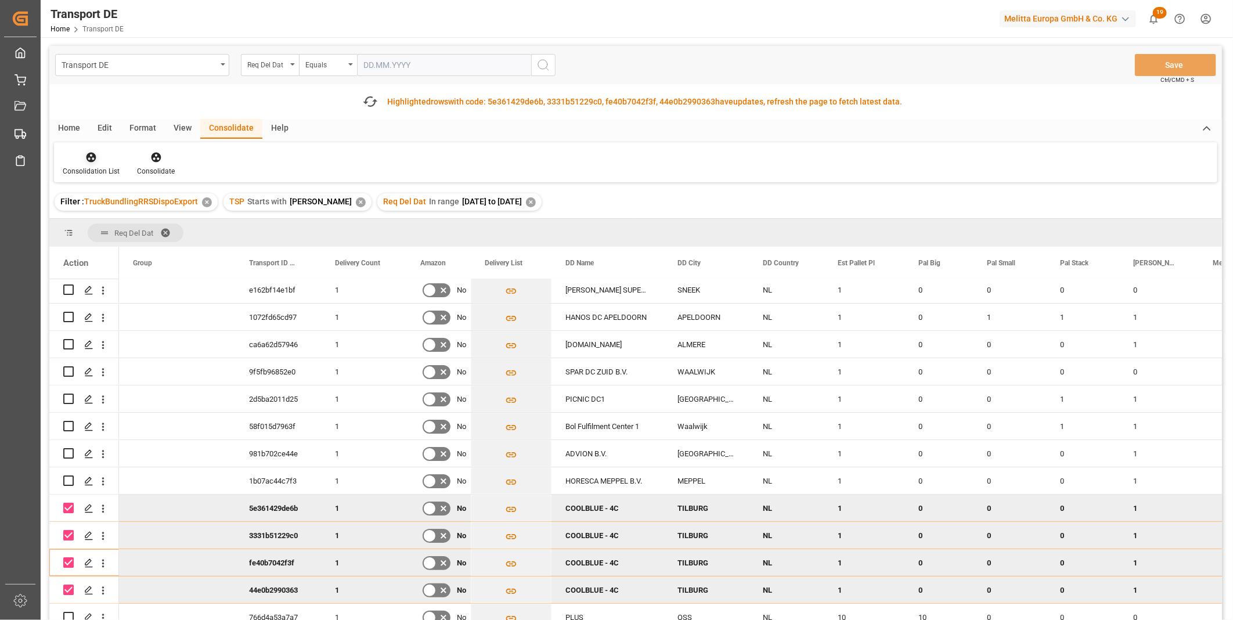
click at [80, 171] on div "Consolidation List" at bounding box center [91, 171] width 57 height 10
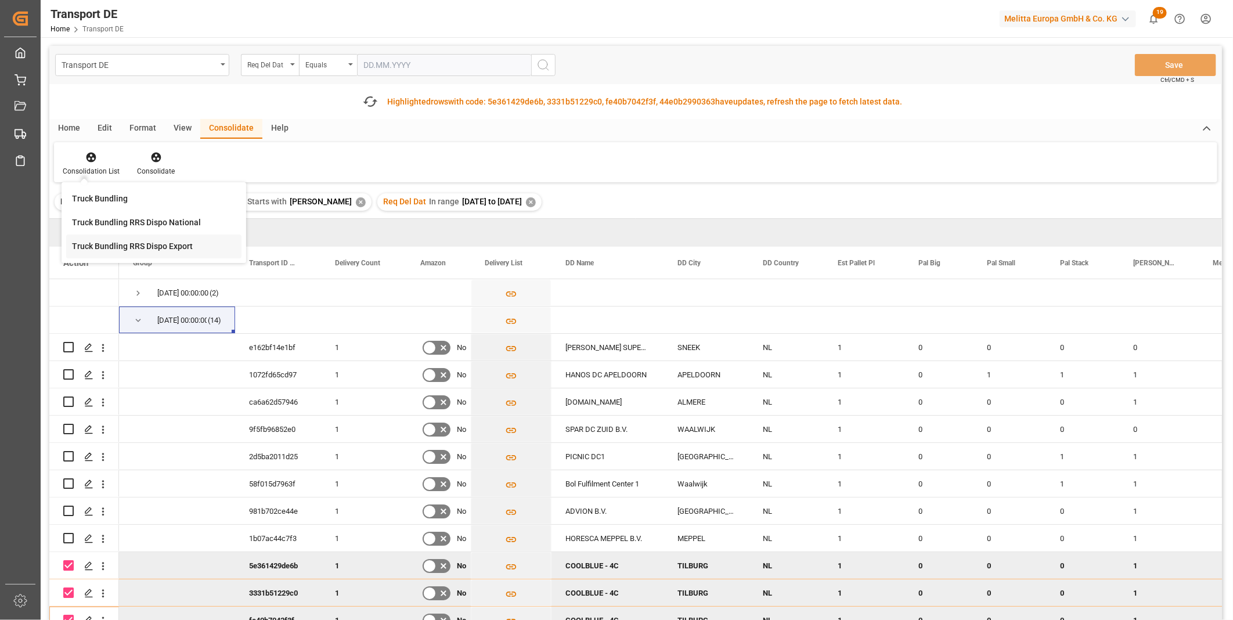
click at [146, 237] on div "Transport DE Req Del Dat Equals Save Ctrl/CMD + S Fetch latest updates Highligh…" at bounding box center [635, 366] width 1172 height 640
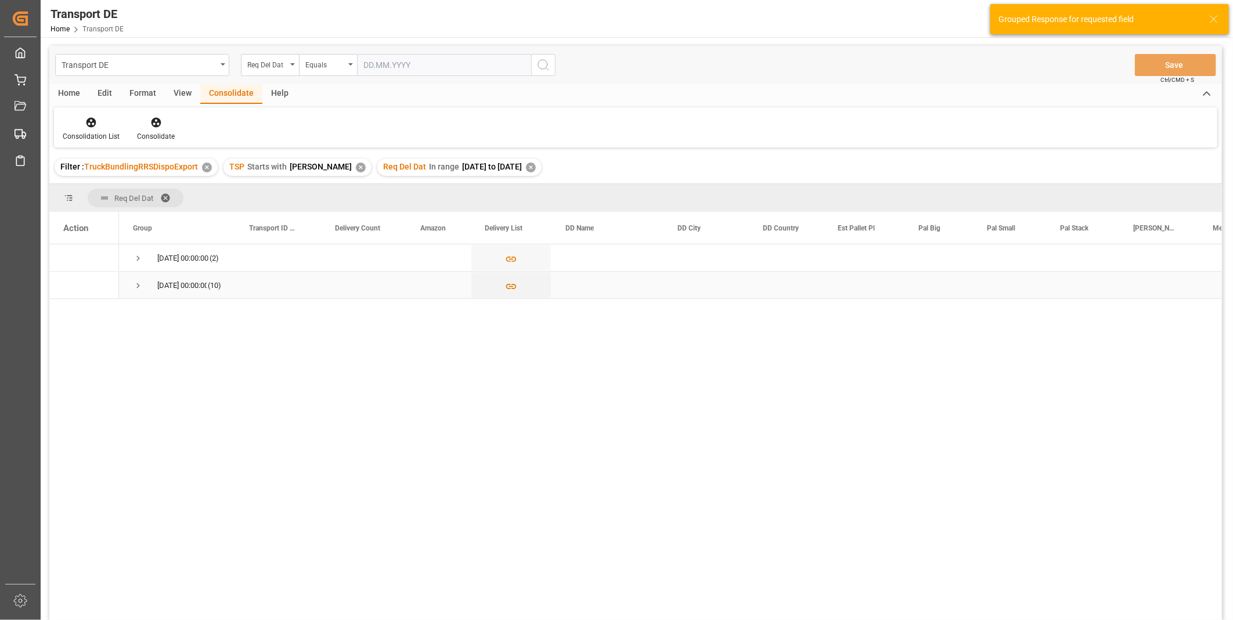
click at [140, 281] on span "Press SPACE to select this row." at bounding box center [138, 285] width 10 height 10
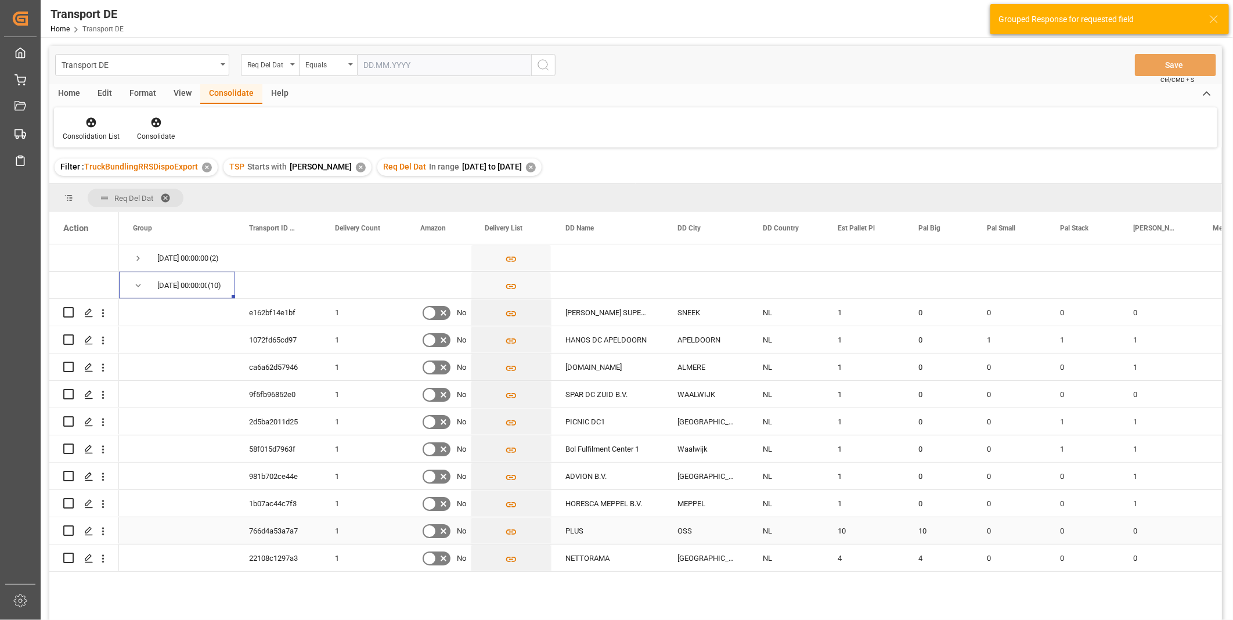
click at [71, 531] on input "Press Space to toggle row selection (unchecked)" at bounding box center [68, 530] width 10 height 10
checkbox input "true"
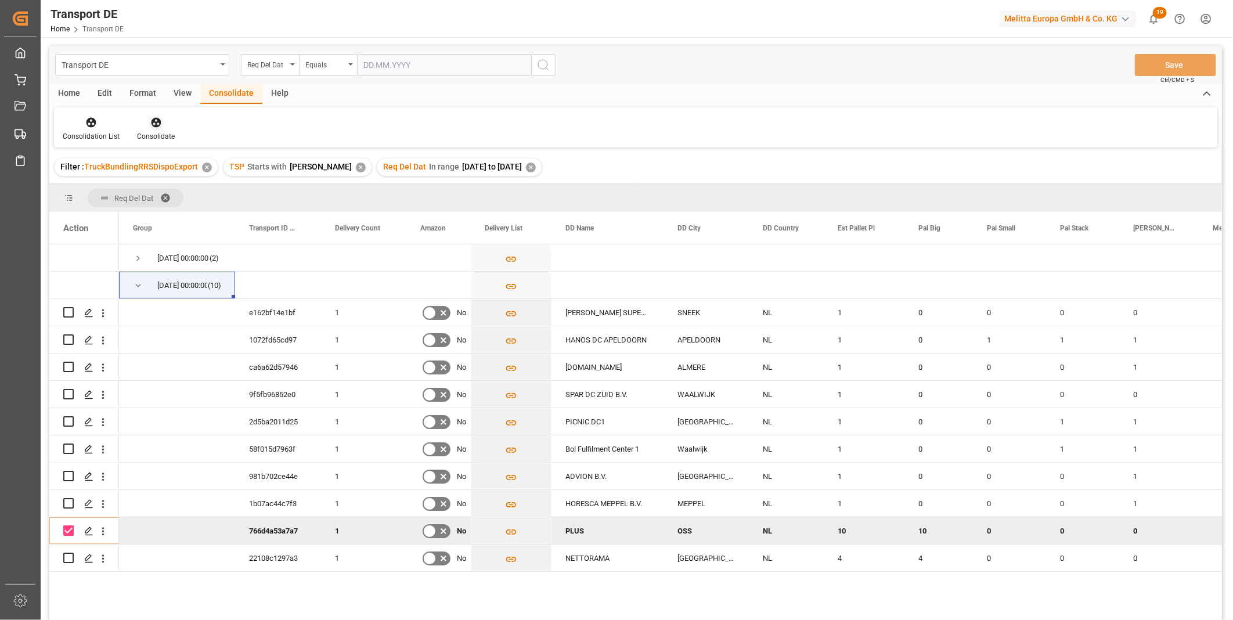
click at [158, 117] on icon at bounding box center [156, 123] width 12 height 12
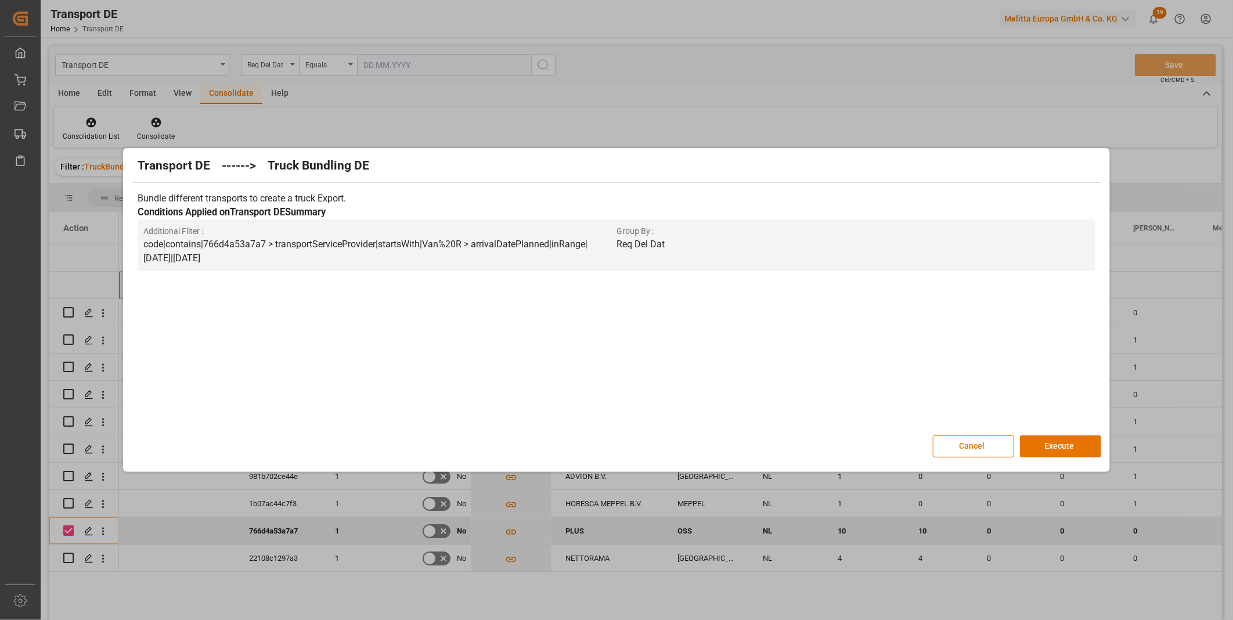
click at [1049, 460] on div "Transport DE ------> Truck Bundling DE Bundle different transports to create a …" at bounding box center [616, 310] width 980 height 318
click at [1052, 449] on button "Execute" at bounding box center [1060, 446] width 81 height 22
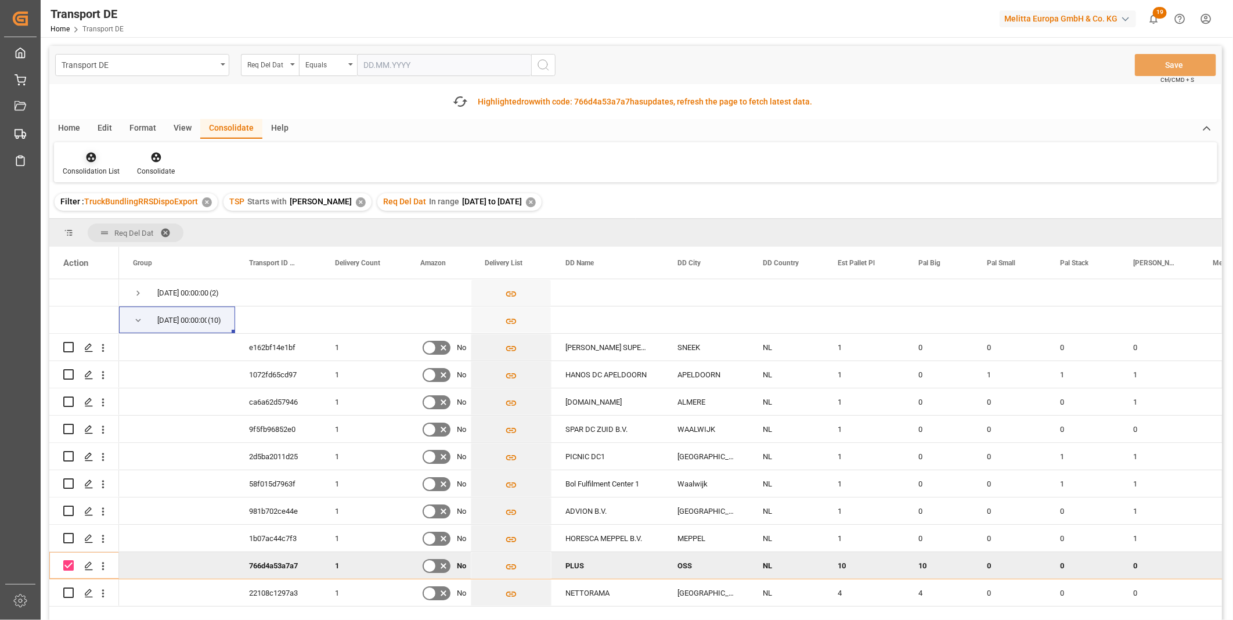
click at [107, 167] on div "Consolidation List" at bounding box center [91, 171] width 57 height 10
click at [123, 234] on div "Truck Bundling RRS Dispo Export" at bounding box center [154, 246] width 176 height 24
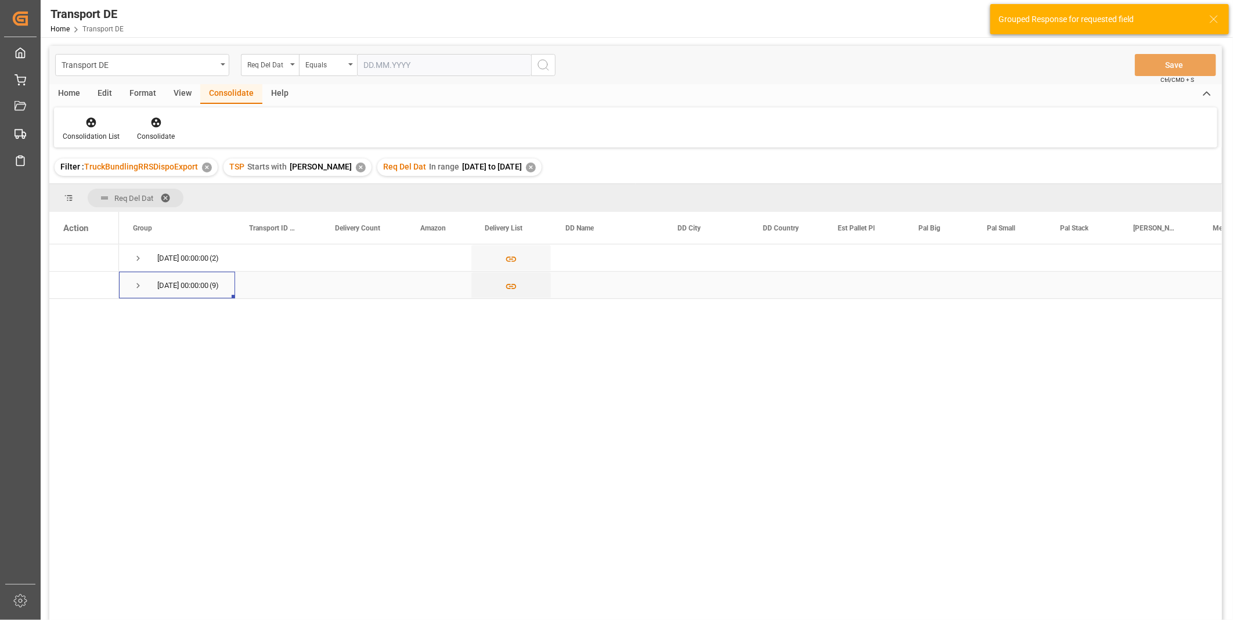
click at [135, 280] on span "Press SPACE to select this row." at bounding box center [138, 285] width 10 height 10
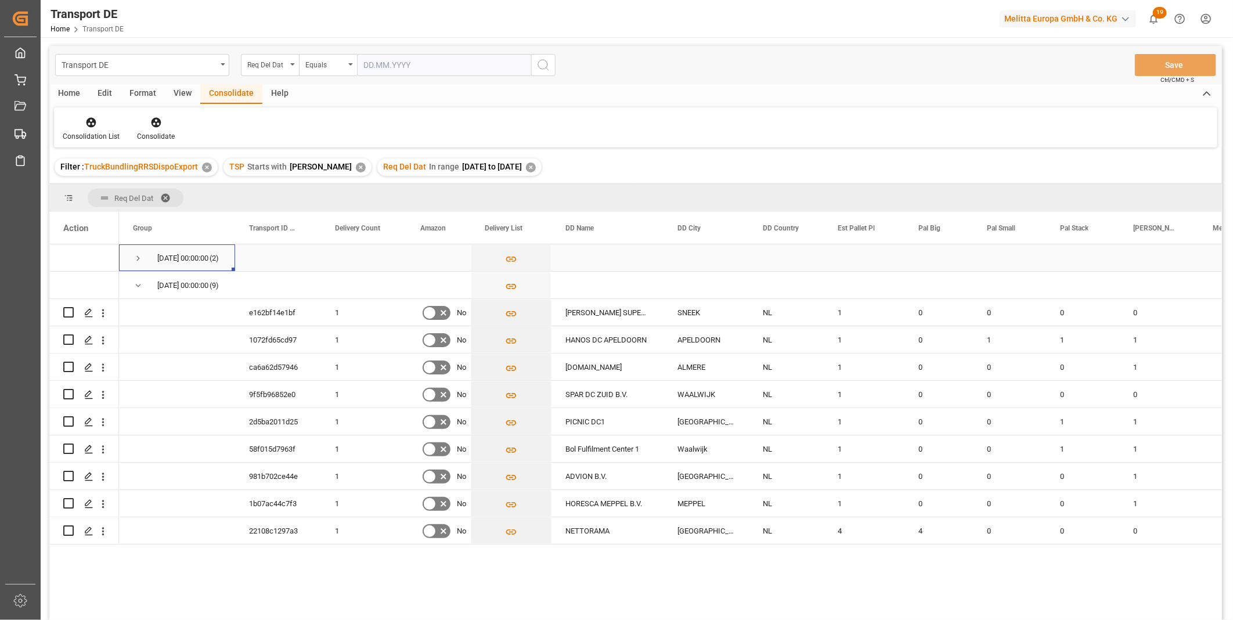
click at [139, 262] on span "Press SPACE to select this row." at bounding box center [138, 258] width 10 height 10
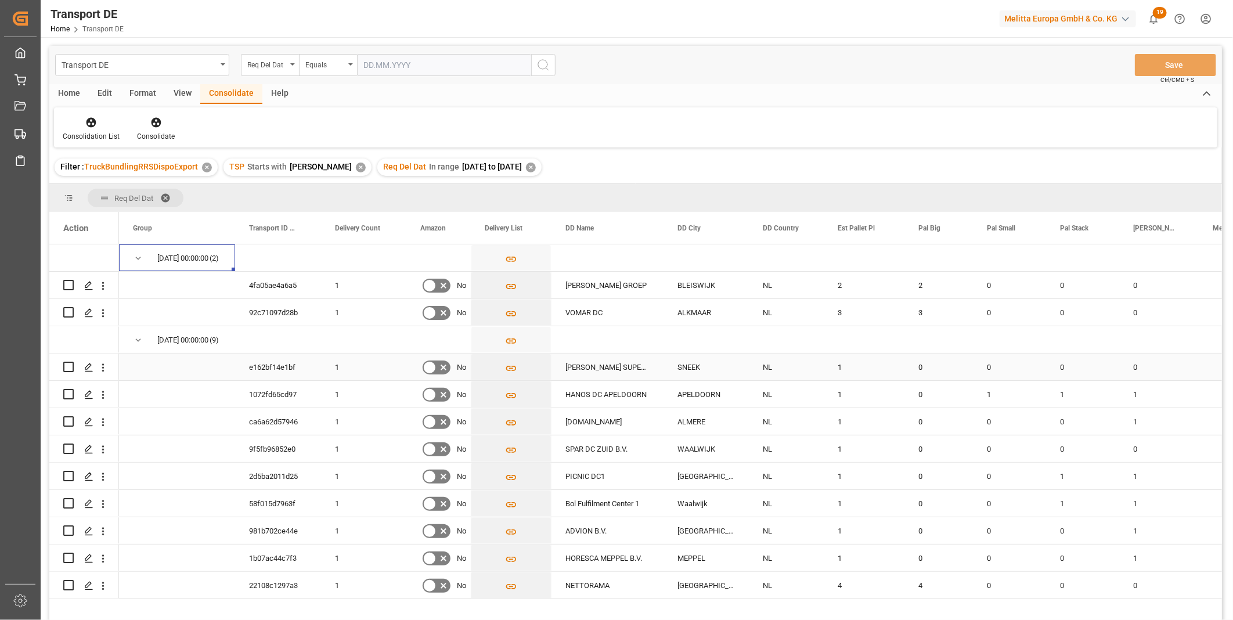
click at [68, 367] on input "Press Space to toggle row selection (unchecked)" at bounding box center [68, 367] width 10 height 10
checkbox input "true"
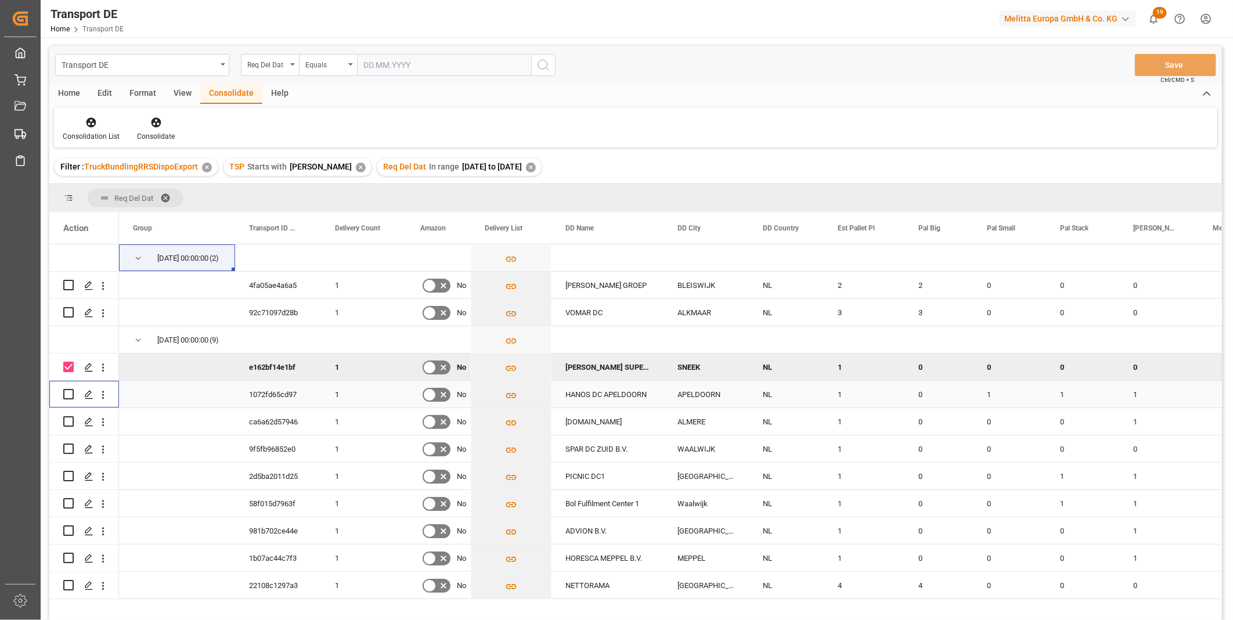
click at [72, 393] on input "Press Space to toggle row selection (unchecked)" at bounding box center [68, 394] width 10 height 10
checkbox input "true"
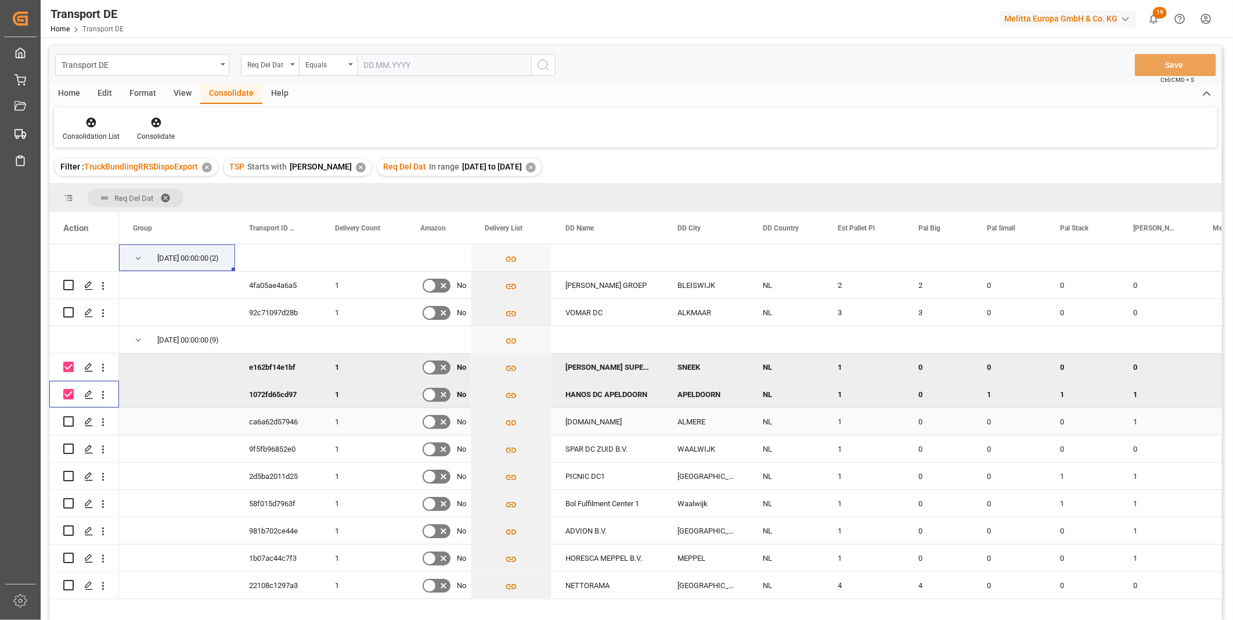
click at [71, 422] on input "Press Space to toggle row selection (unchecked)" at bounding box center [68, 421] width 10 height 10
checkbox input "true"
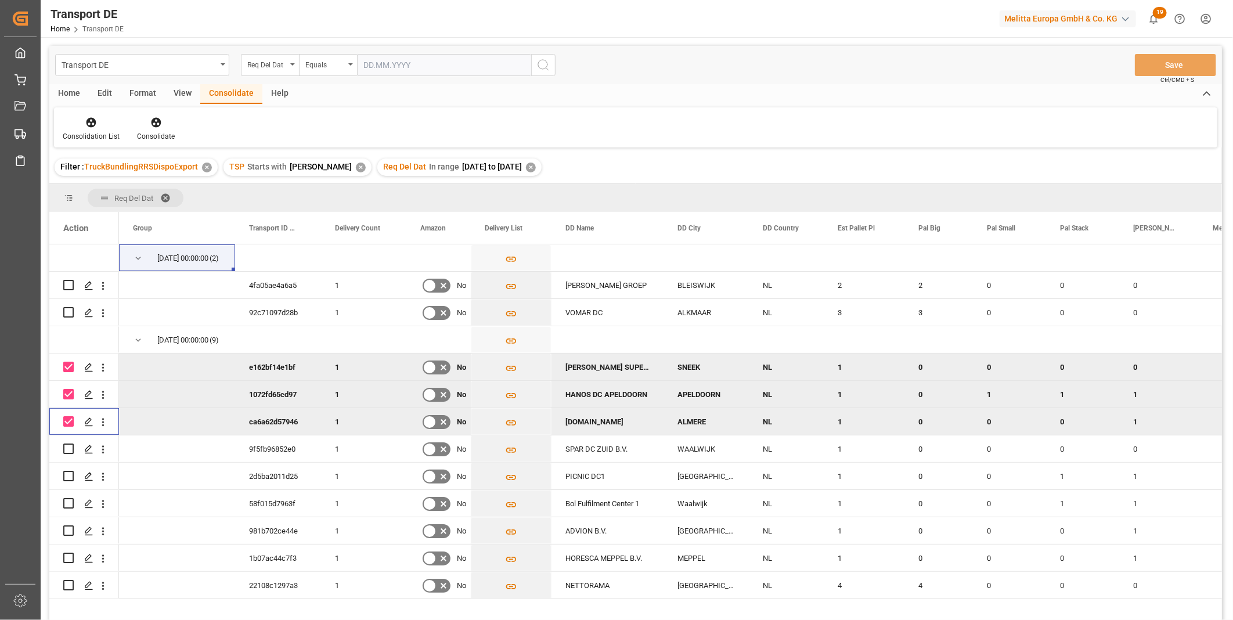
click at [70, 446] on input "Press Space to toggle row selection (unchecked)" at bounding box center [68, 448] width 10 height 10
checkbox input "true"
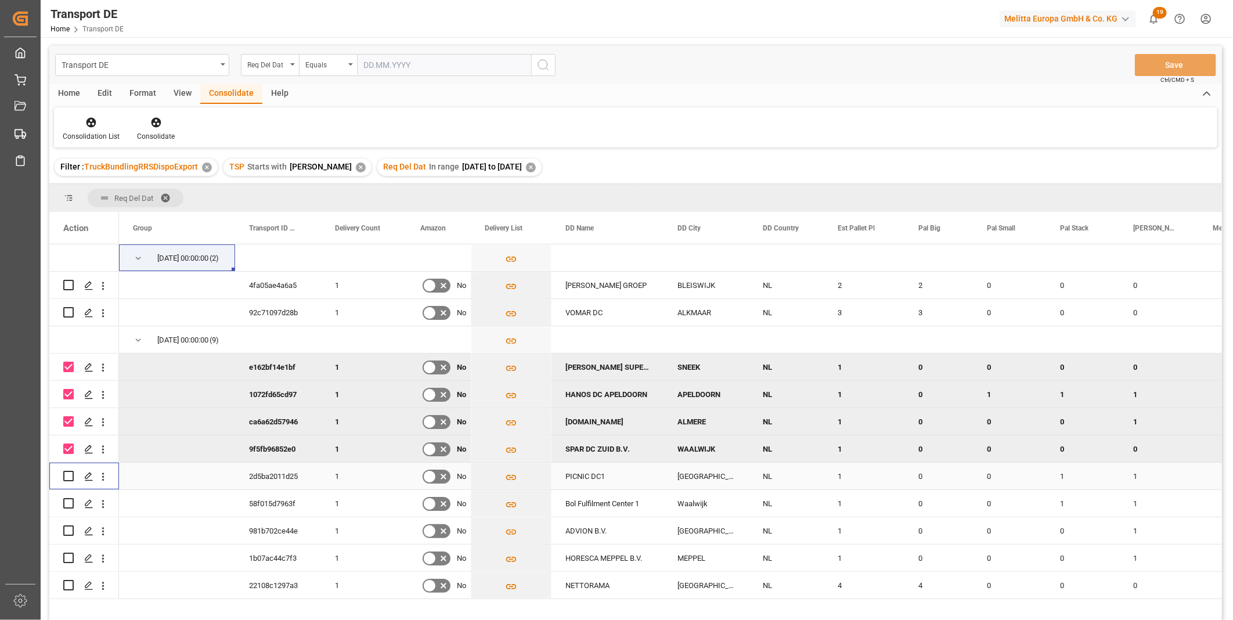
click at [68, 476] on input "Press Space to toggle row selection (unchecked)" at bounding box center [68, 476] width 10 height 10
checkbox input "true"
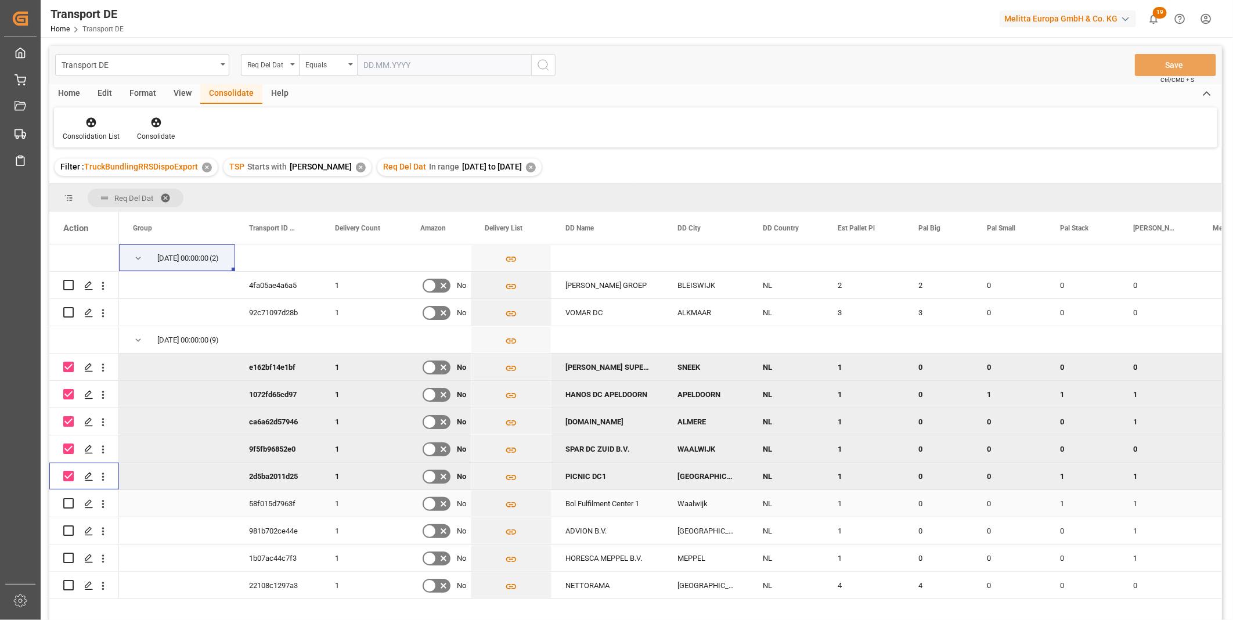
click at [67, 496] on div "Press SPACE to select this row." at bounding box center [68, 503] width 10 height 27
click at [67, 499] on input "Press Space to toggle row selection (unchecked)" at bounding box center [68, 503] width 10 height 10
checkbox input "true"
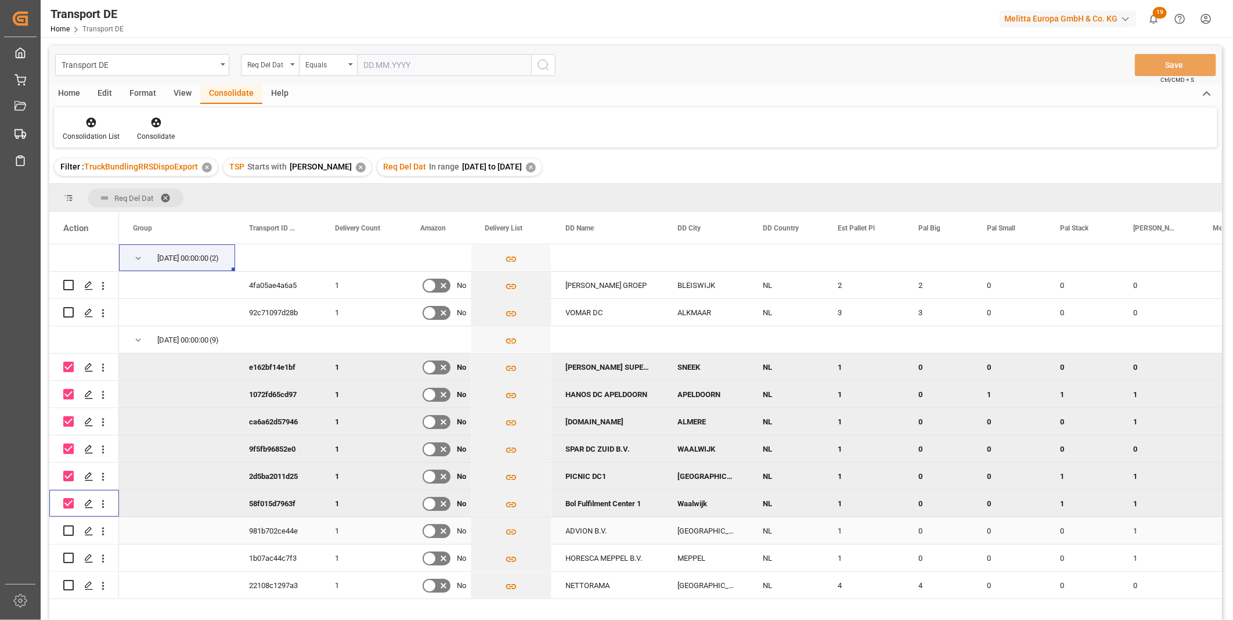
click at [66, 529] on input "Press Space to toggle row selection (unchecked)" at bounding box center [68, 530] width 10 height 10
checkbox input "true"
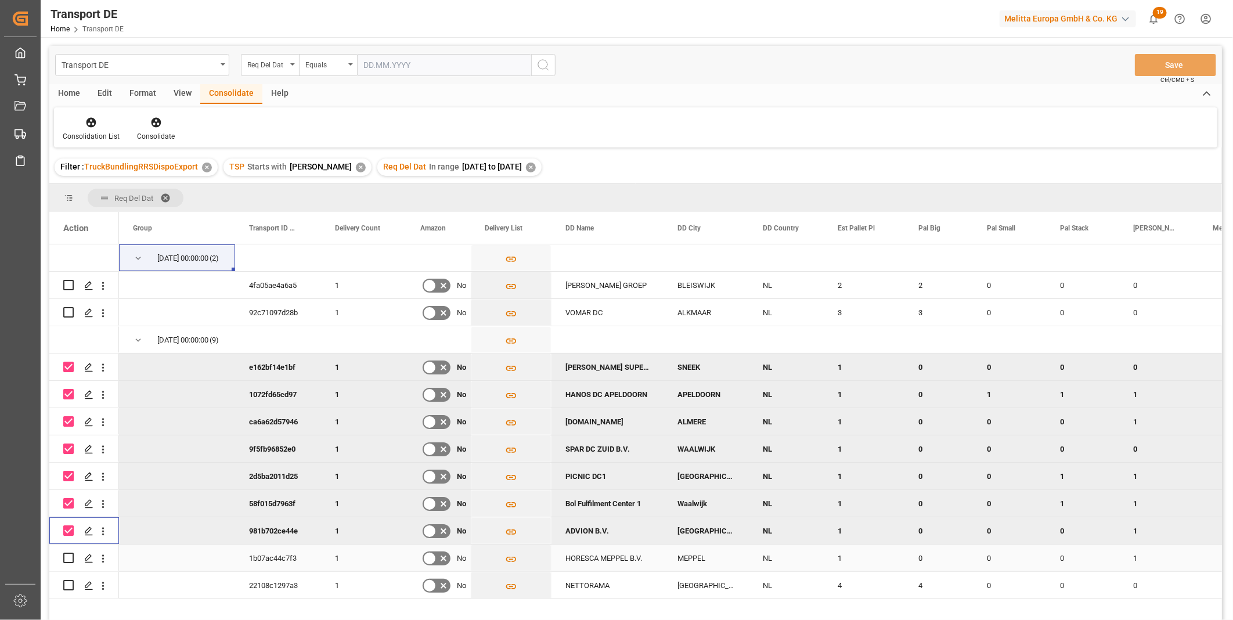
click at [66, 556] on input "Press Space to toggle row selection (unchecked)" at bounding box center [68, 557] width 10 height 10
checkbox input "true"
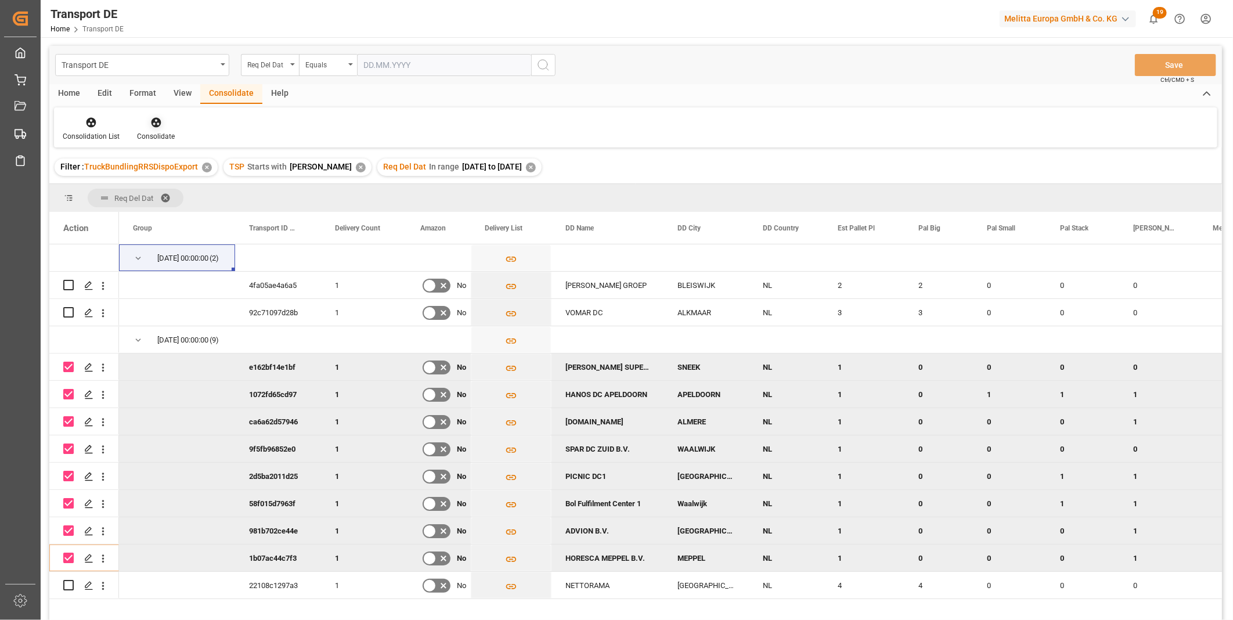
click at [158, 131] on div "Consolidate" at bounding box center [156, 136] width 38 height 10
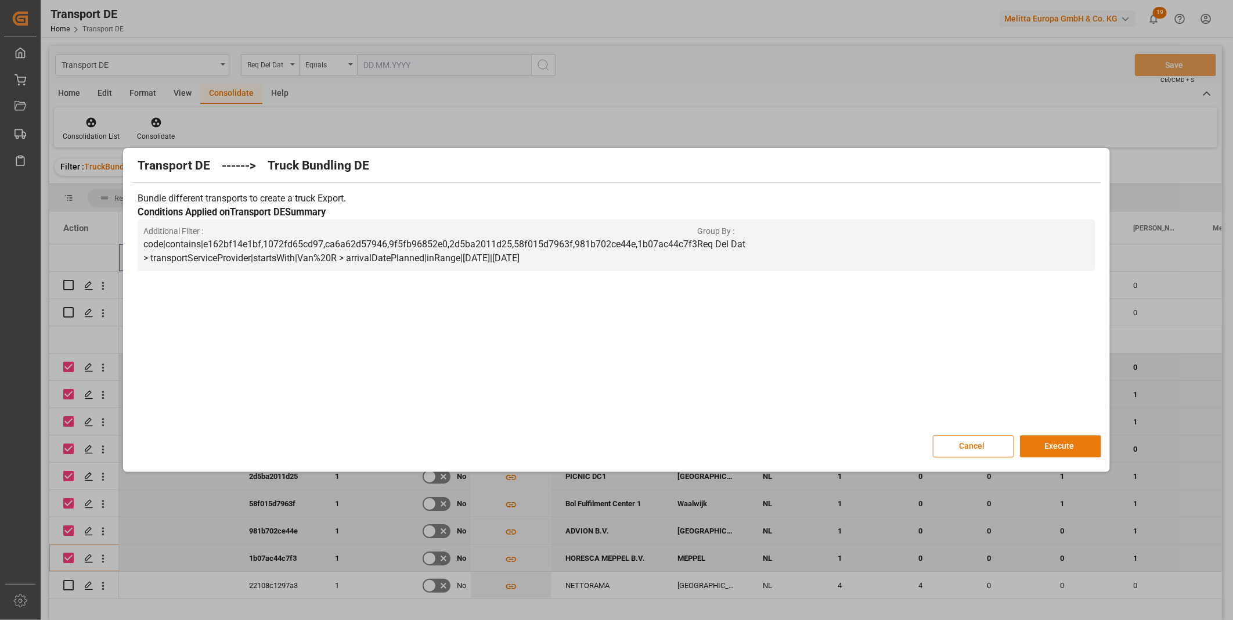
click at [1053, 447] on button "Execute" at bounding box center [1060, 446] width 81 height 22
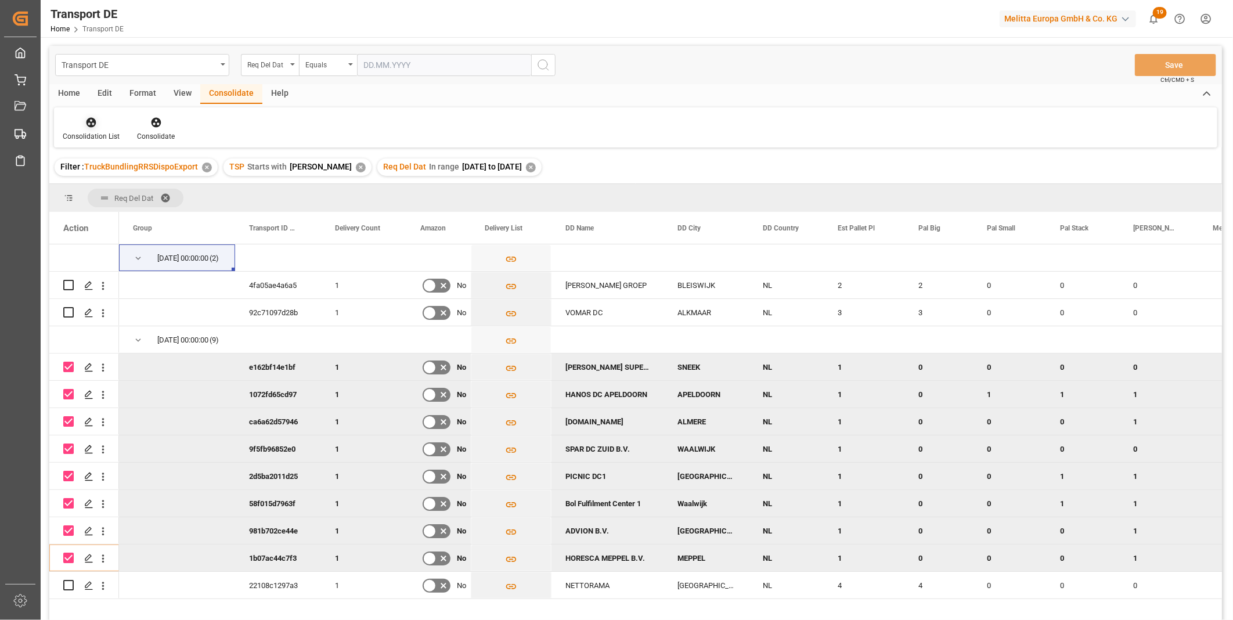
click at [89, 125] on icon at bounding box center [91, 123] width 10 height 10
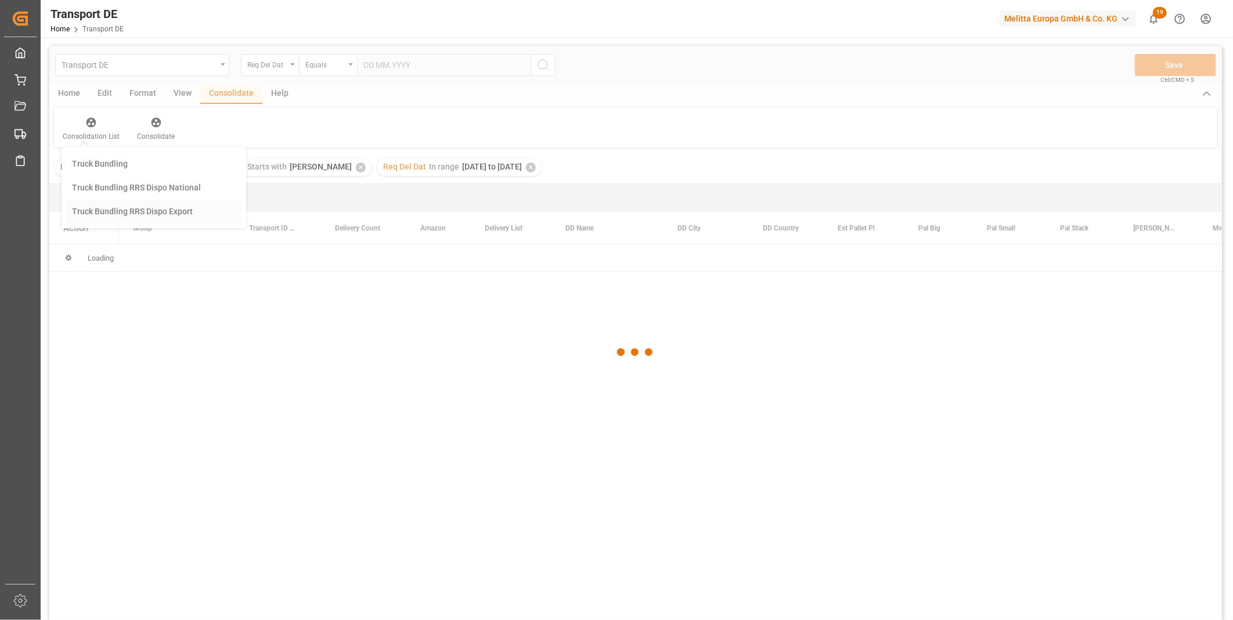
click at [154, 219] on div "Transport DE Req Del Dat Equals Save Ctrl/CMD + S Home Edit Format View Consoli…" at bounding box center [635, 348] width 1172 height 605
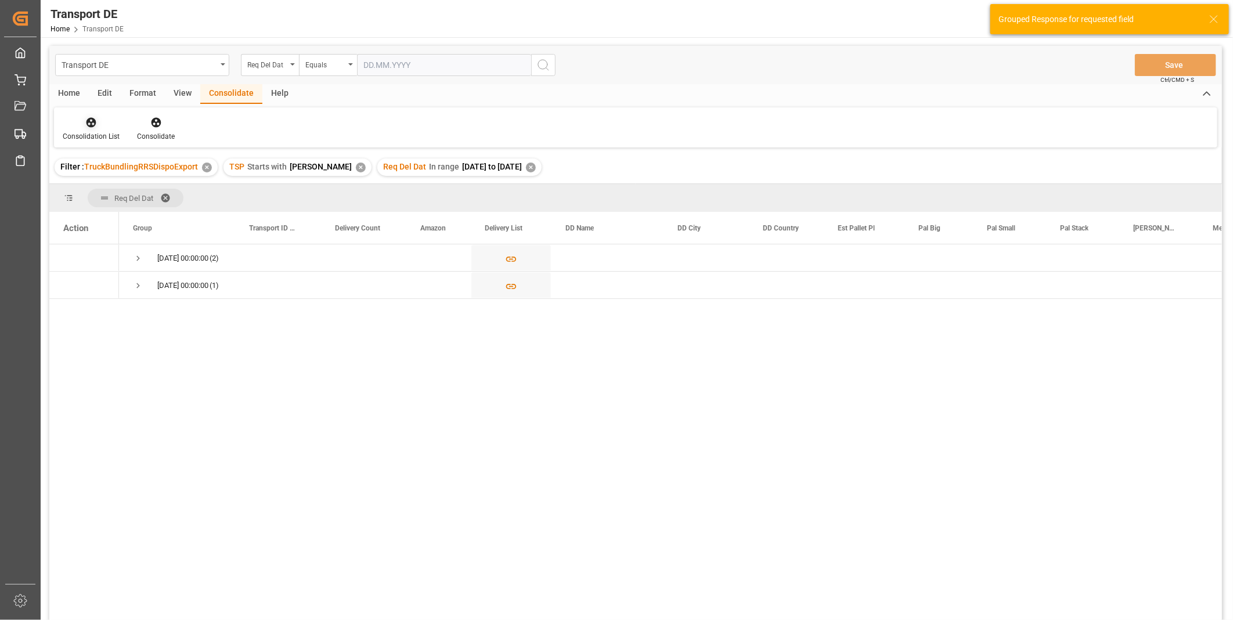
click at [96, 128] on icon at bounding box center [91, 123] width 12 height 12
click at [128, 189] on div "Truck Bundling RRS Dispo National" at bounding box center [136, 188] width 129 height 12
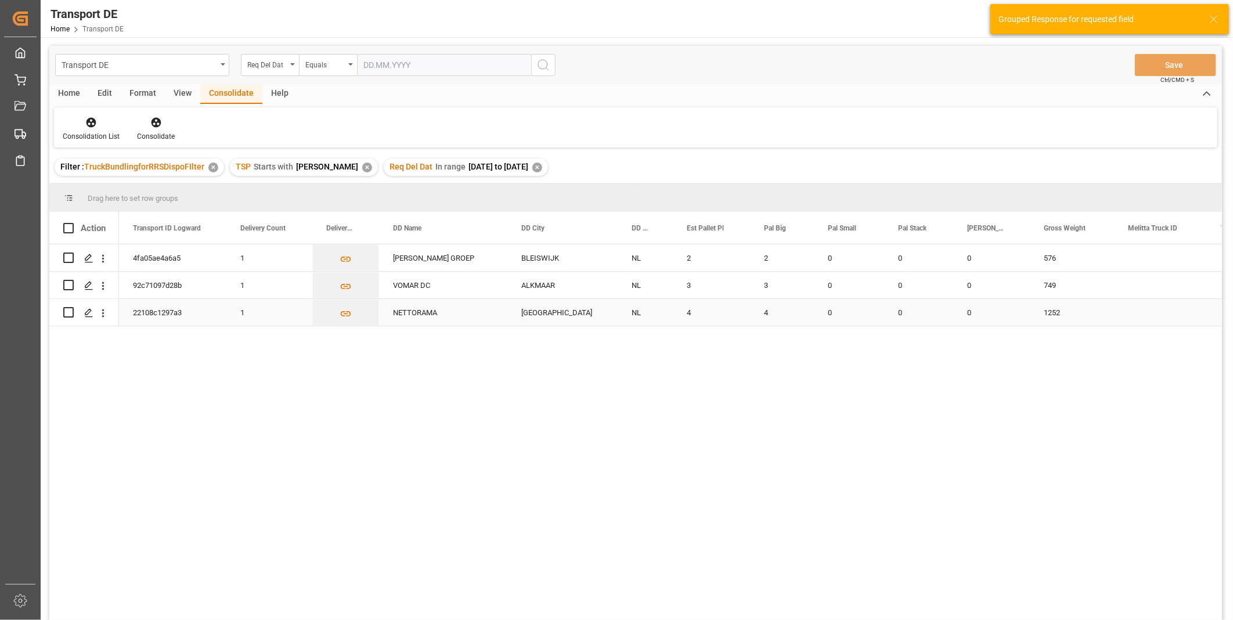
click at [64, 314] on input "Press Space to toggle row selection (unchecked)" at bounding box center [68, 312] width 10 height 10
checkbox input "true"
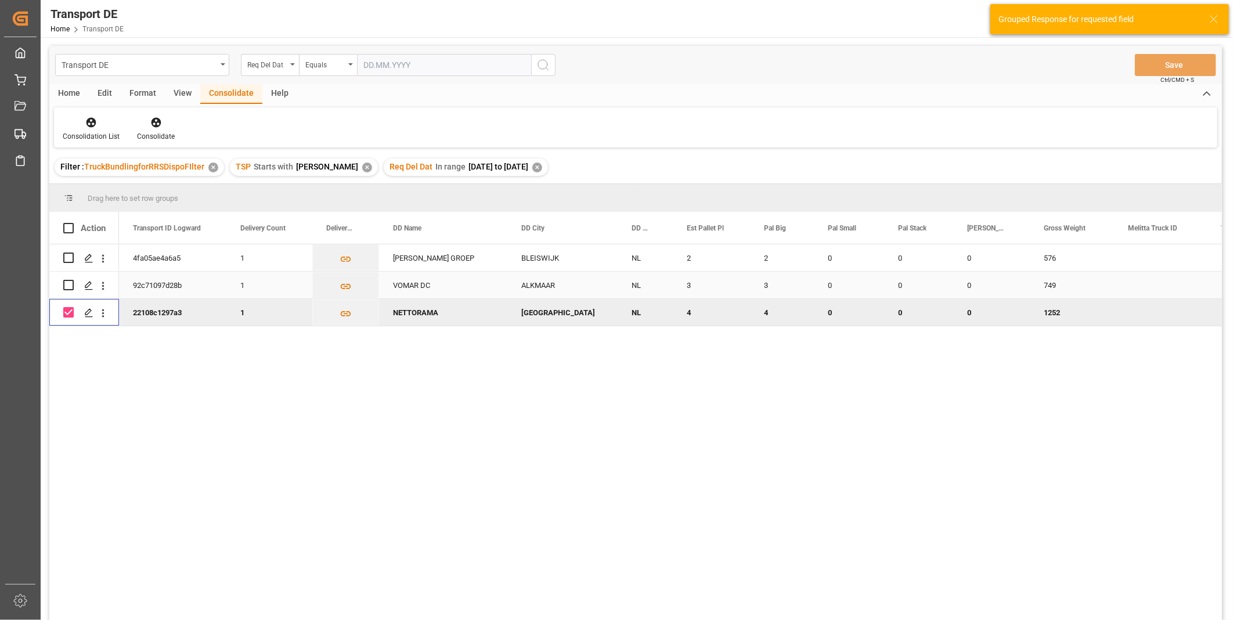
click at [71, 288] on input "Press Space to toggle row selection (unchecked)" at bounding box center [68, 285] width 10 height 10
checkbox input "true"
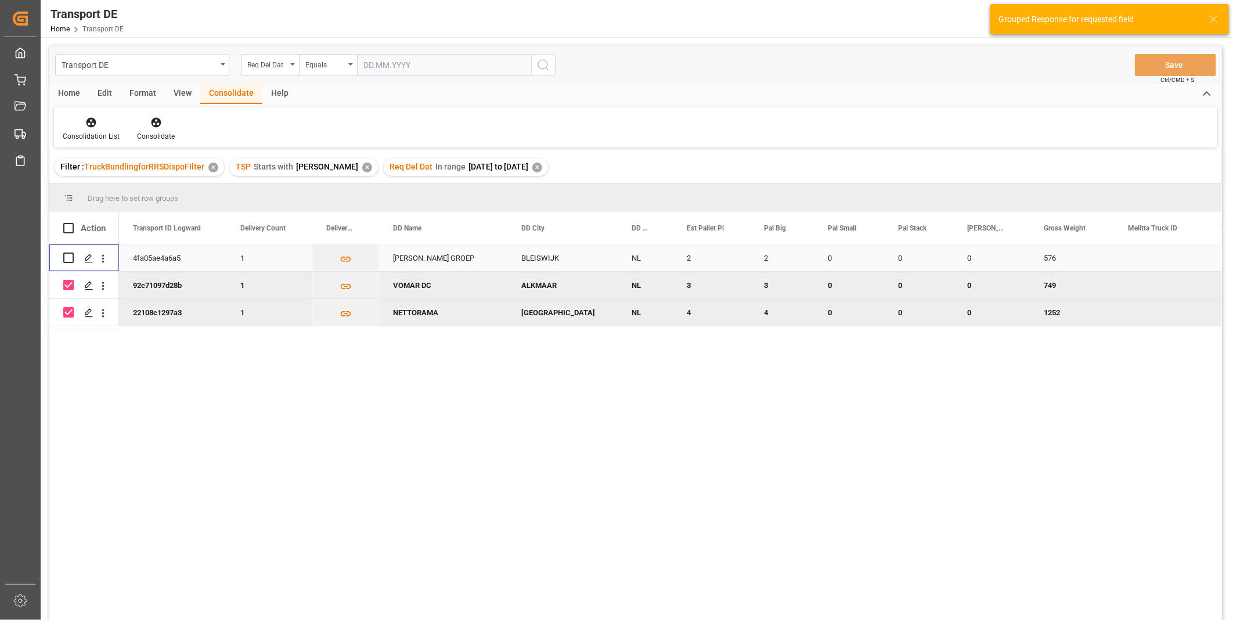
click at [71, 262] on input "Press Space to toggle row selection (unchecked)" at bounding box center [68, 257] width 10 height 10
checkbox input "true"
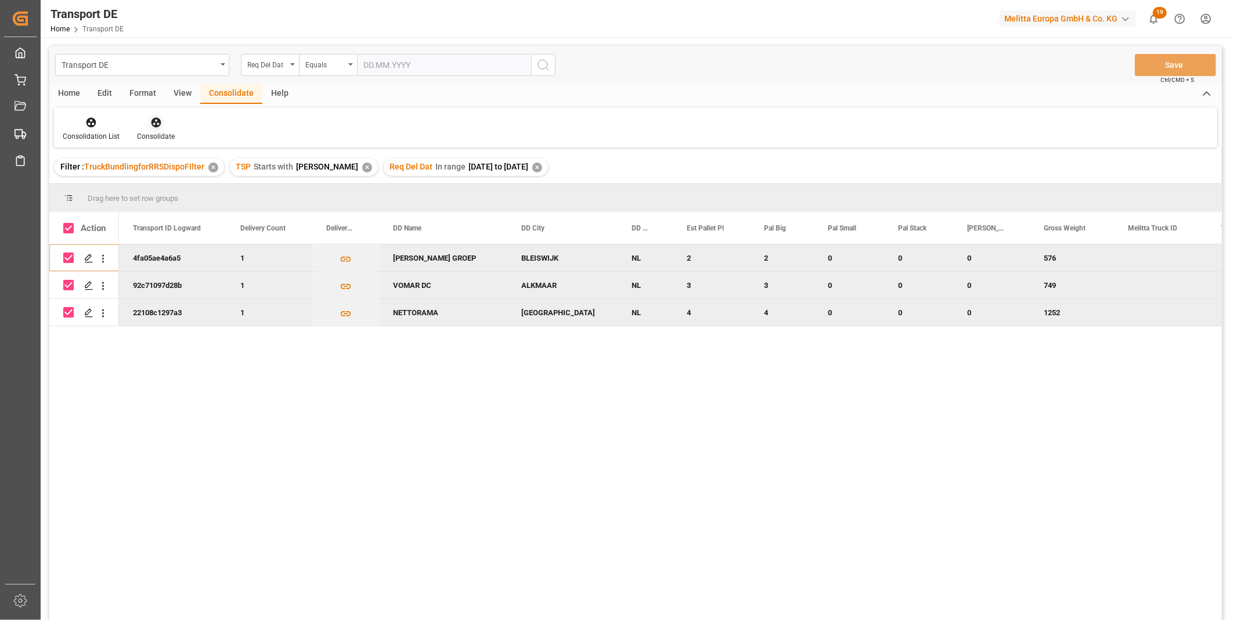
click at [154, 133] on div "Consolidate" at bounding box center [156, 136] width 38 height 10
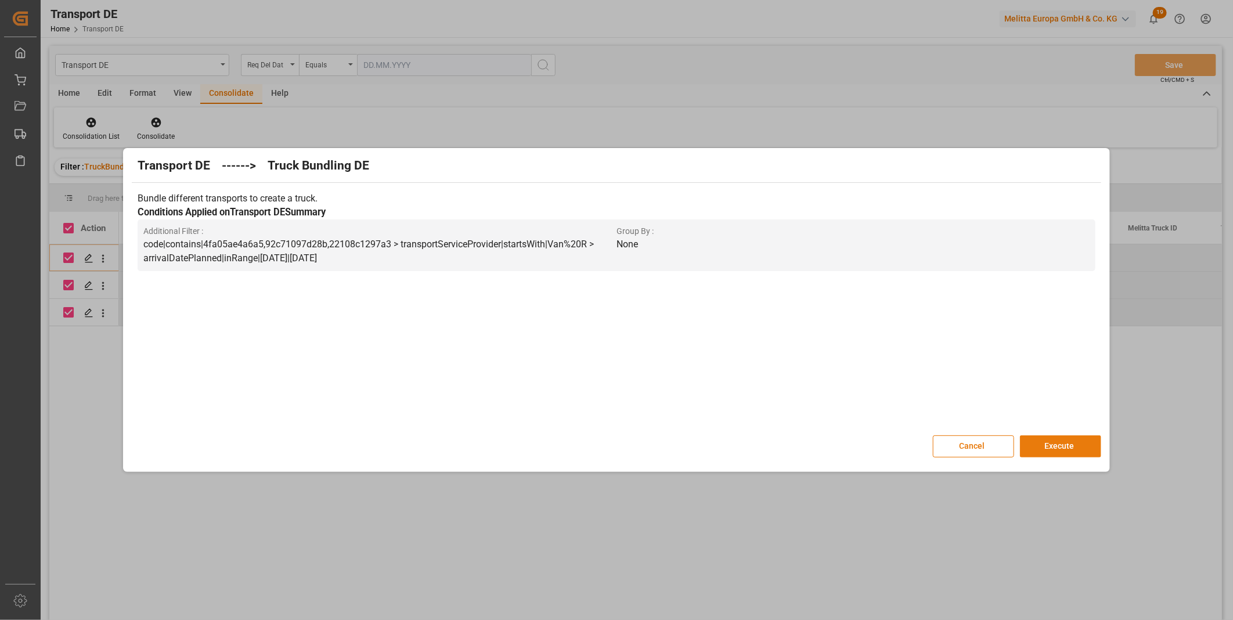
click at [1072, 443] on button "Execute" at bounding box center [1060, 446] width 81 height 22
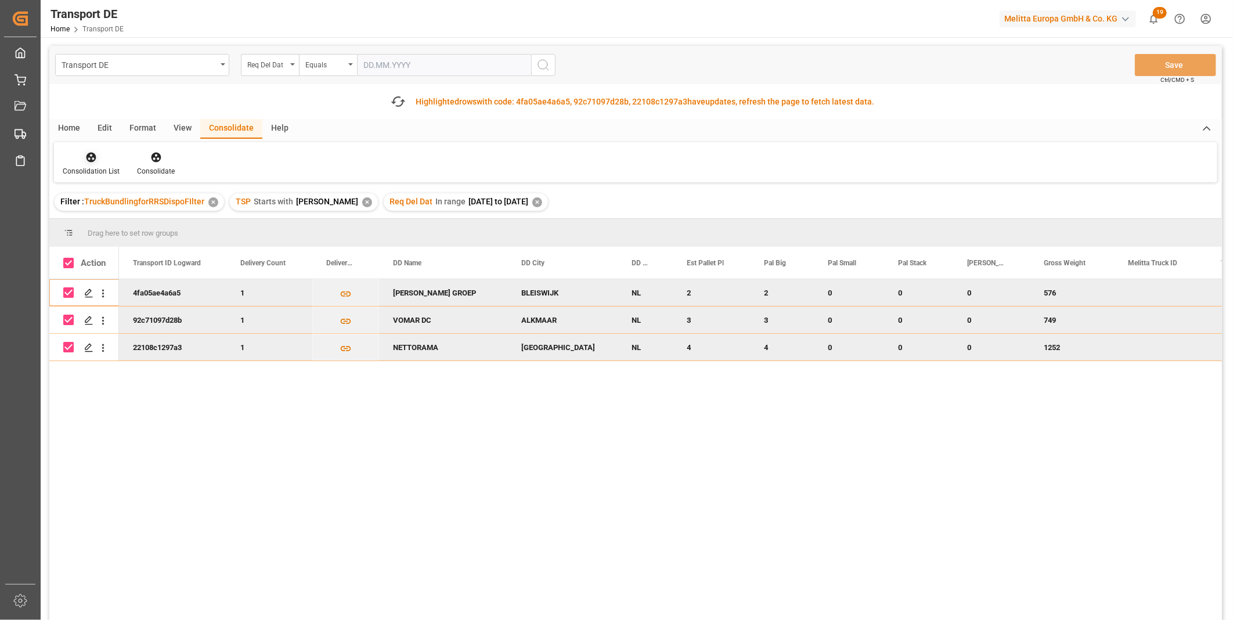
click at [82, 164] on div "Consolidation List" at bounding box center [91, 164] width 74 height 26
click at [125, 251] on div "Truck Bundling RRS Dispo Export" at bounding box center [132, 246] width 121 height 12
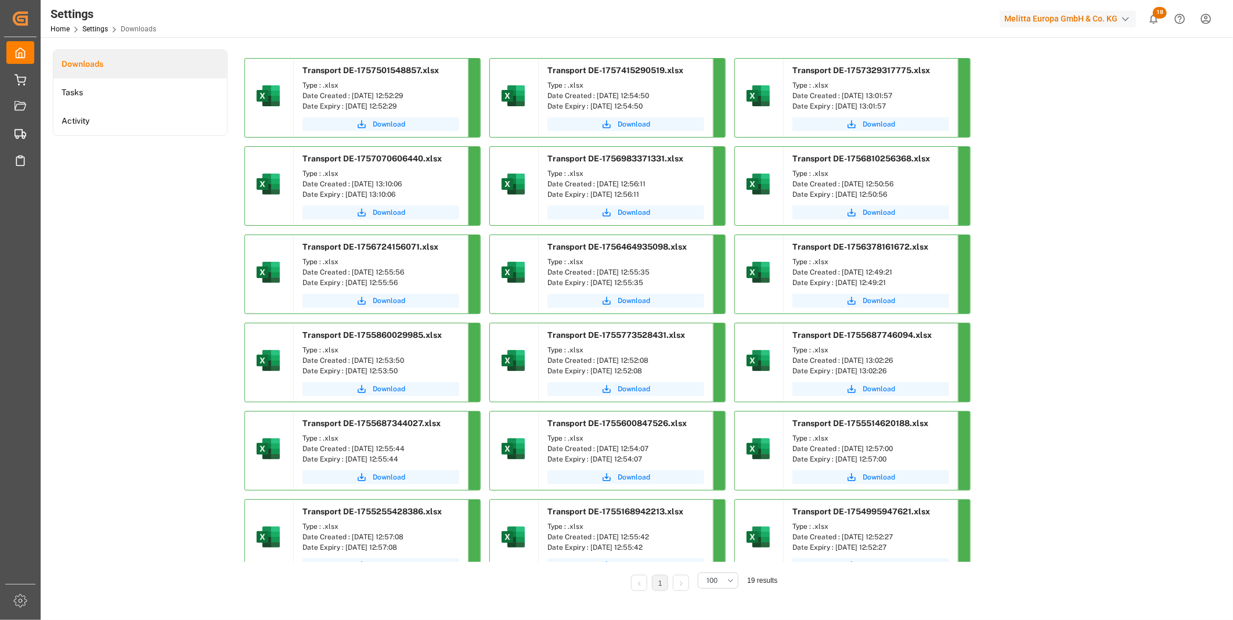
click at [356, 135] on div "Download" at bounding box center [381, 125] width 174 height 23
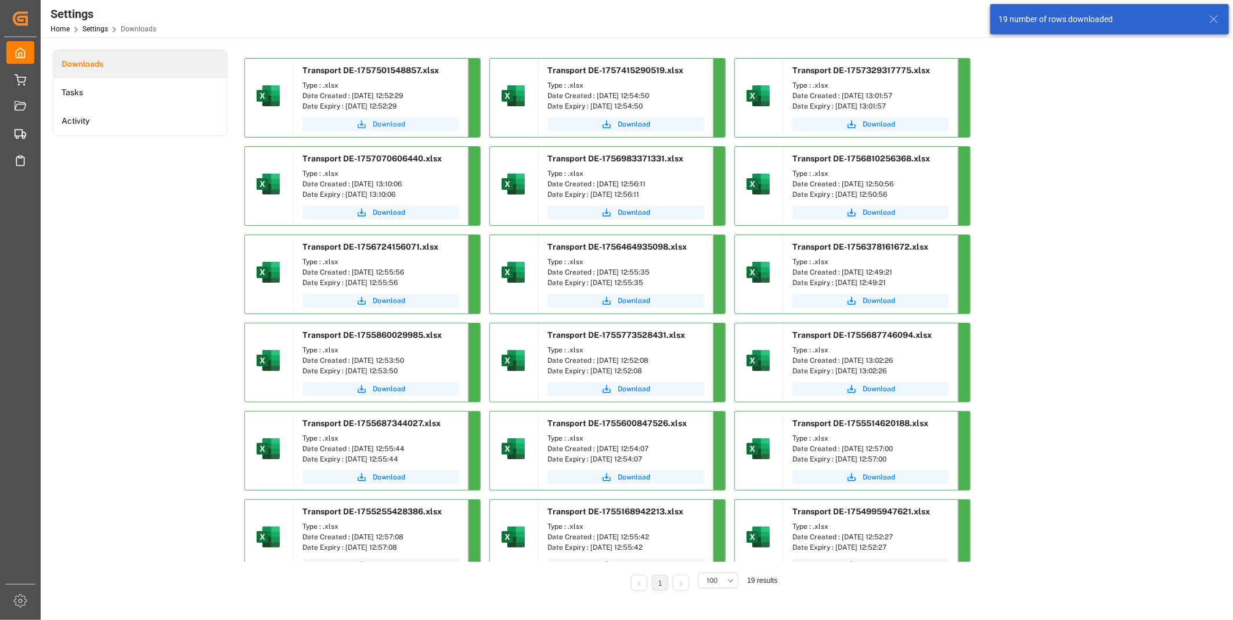
click at [364, 120] on icon "submit" at bounding box center [361, 124] width 10 height 10
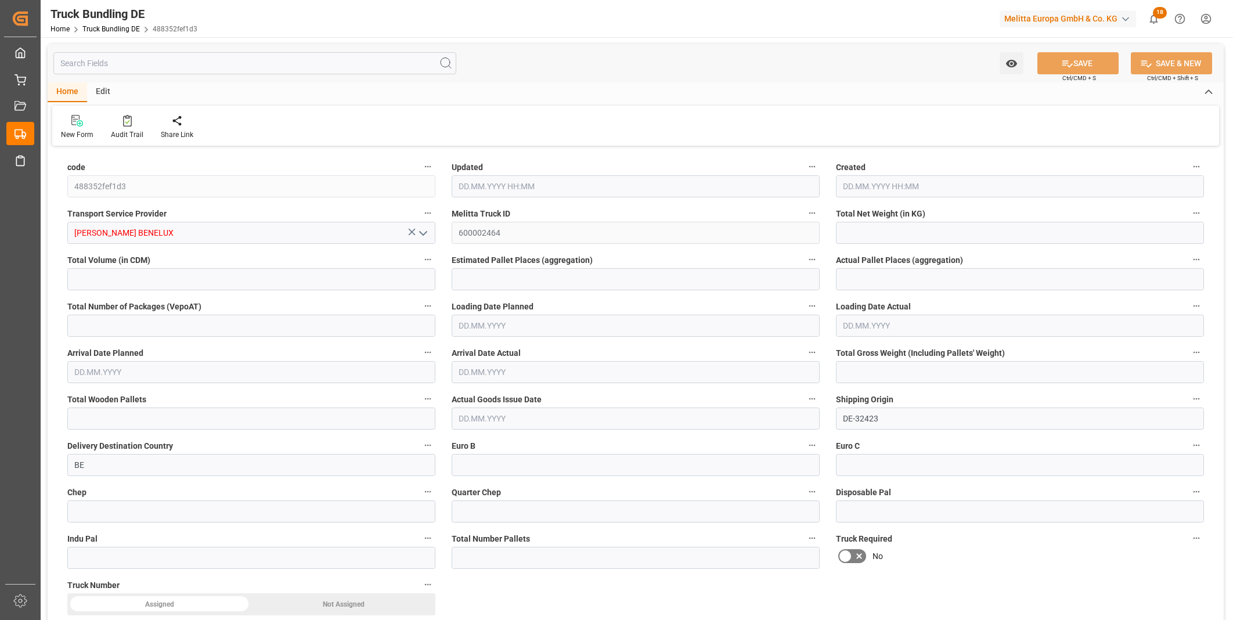
type input "3883.972"
type input "51752.6"
type input "33"
type input "0"
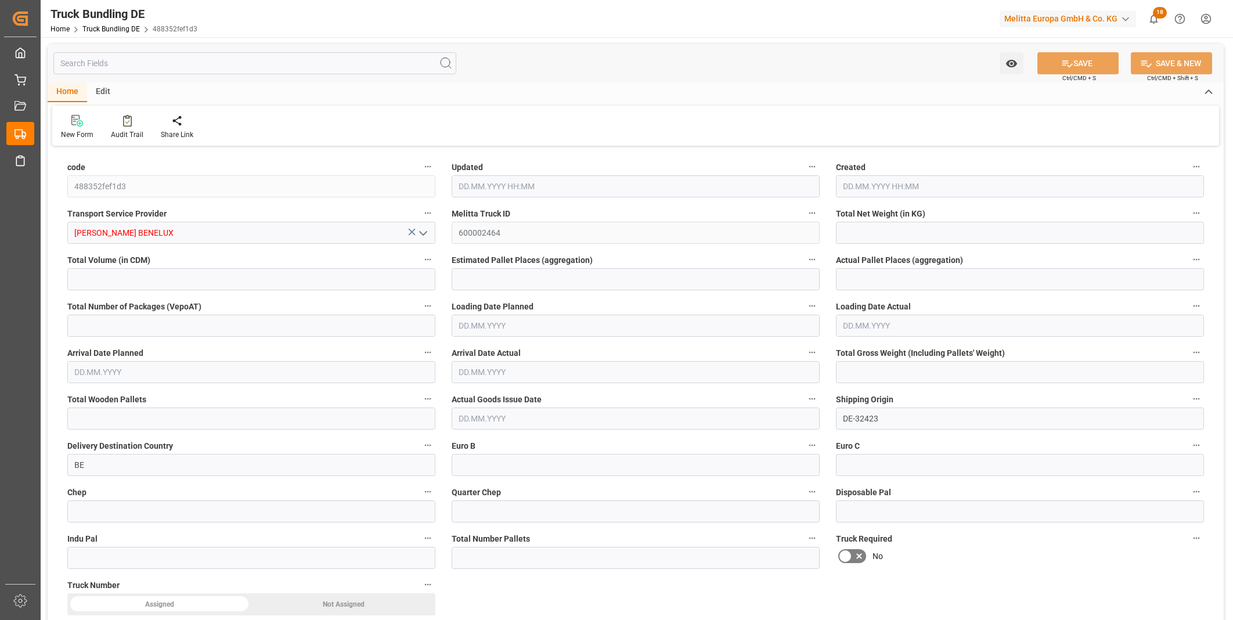
type input "7043.842"
type input "48"
type input "0"
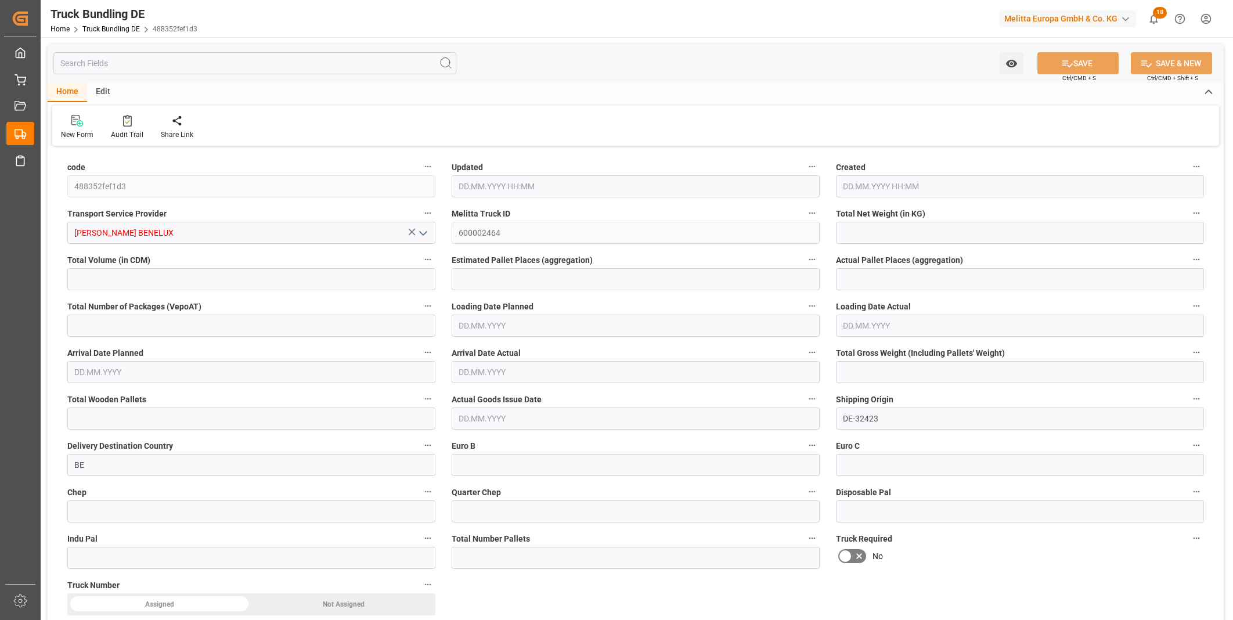
type input "0"
type input "10.09.2025 13:00"
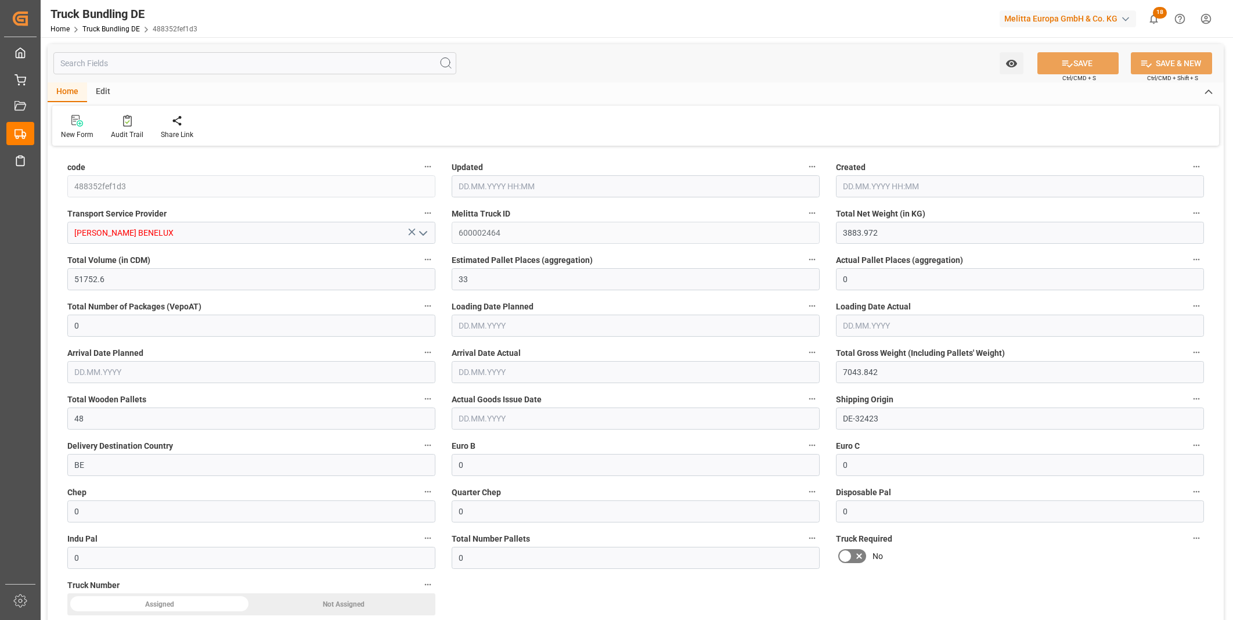
type input "10.09.2025 13:00"
type input "[DATE]"
type input "1874.164"
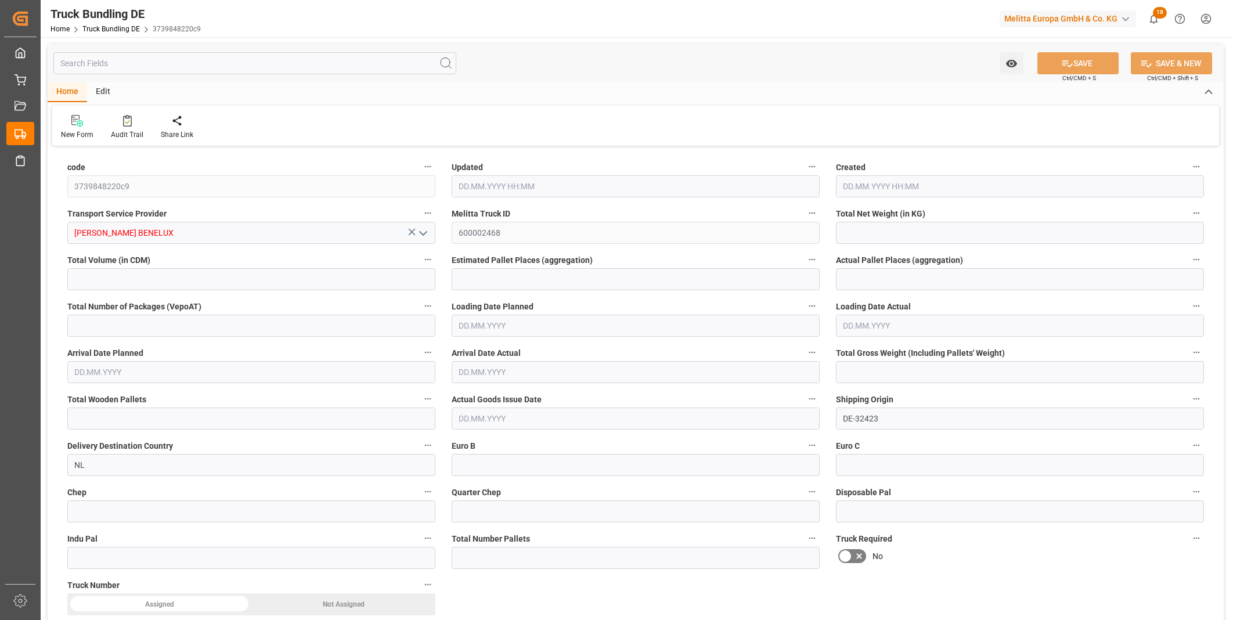
type input "9184.335"
type input "8"
type input "0"
type input "2529.774"
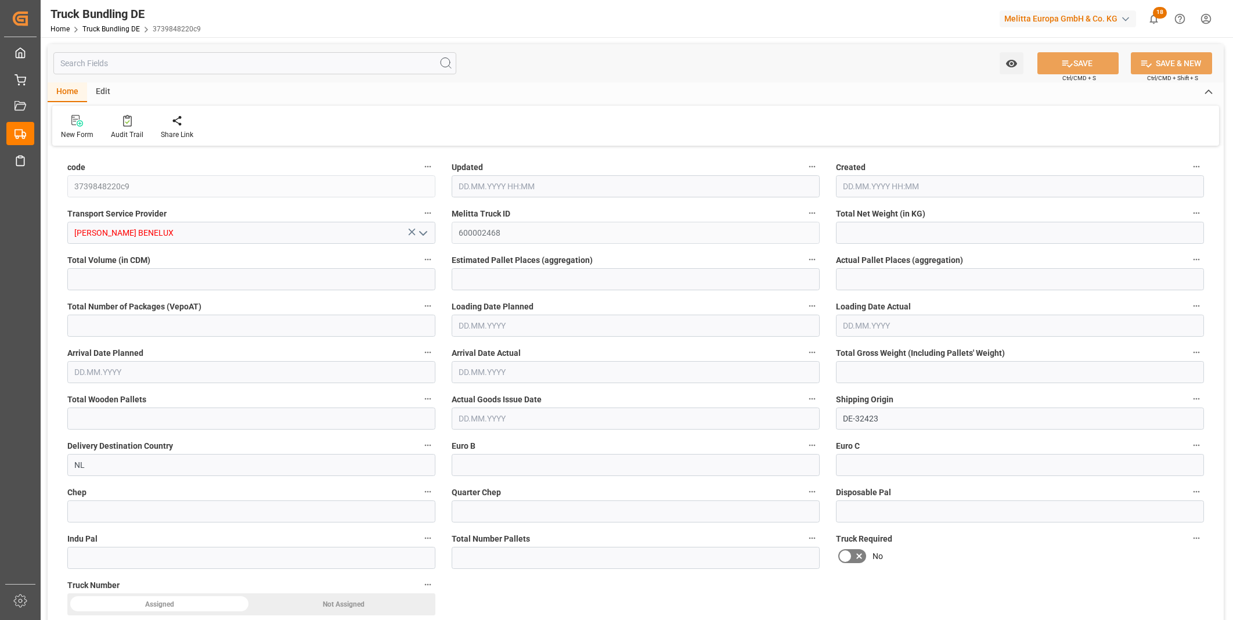
type input "15"
type input "0"
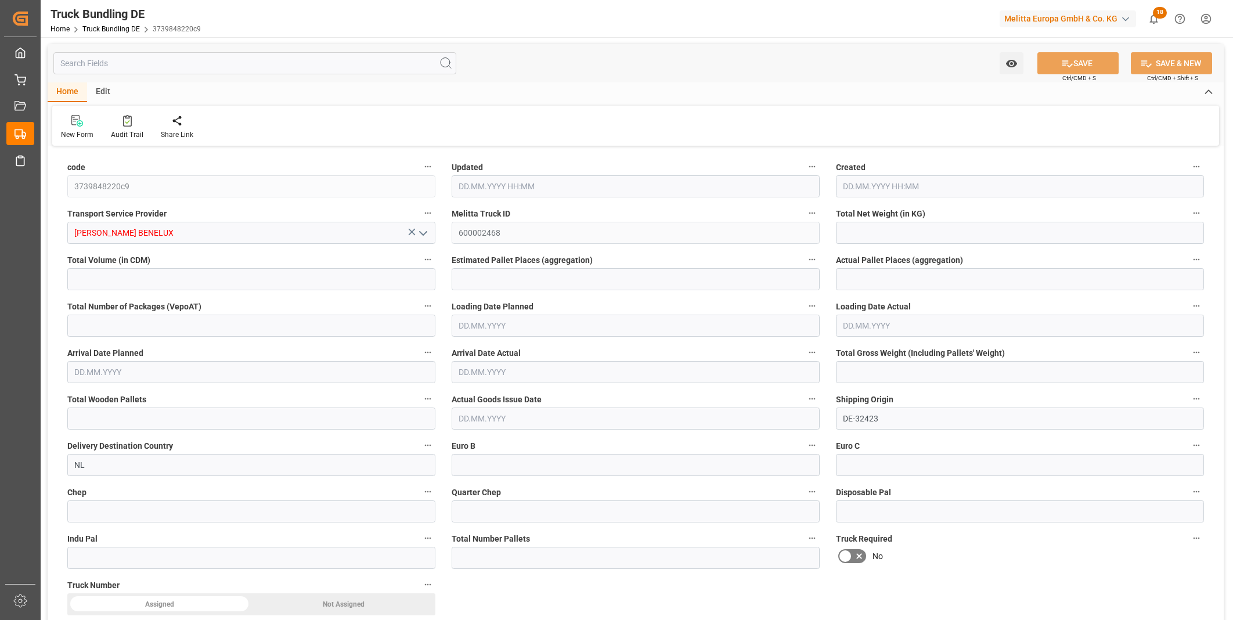
type input "0"
type input "[DATE] 13:02"
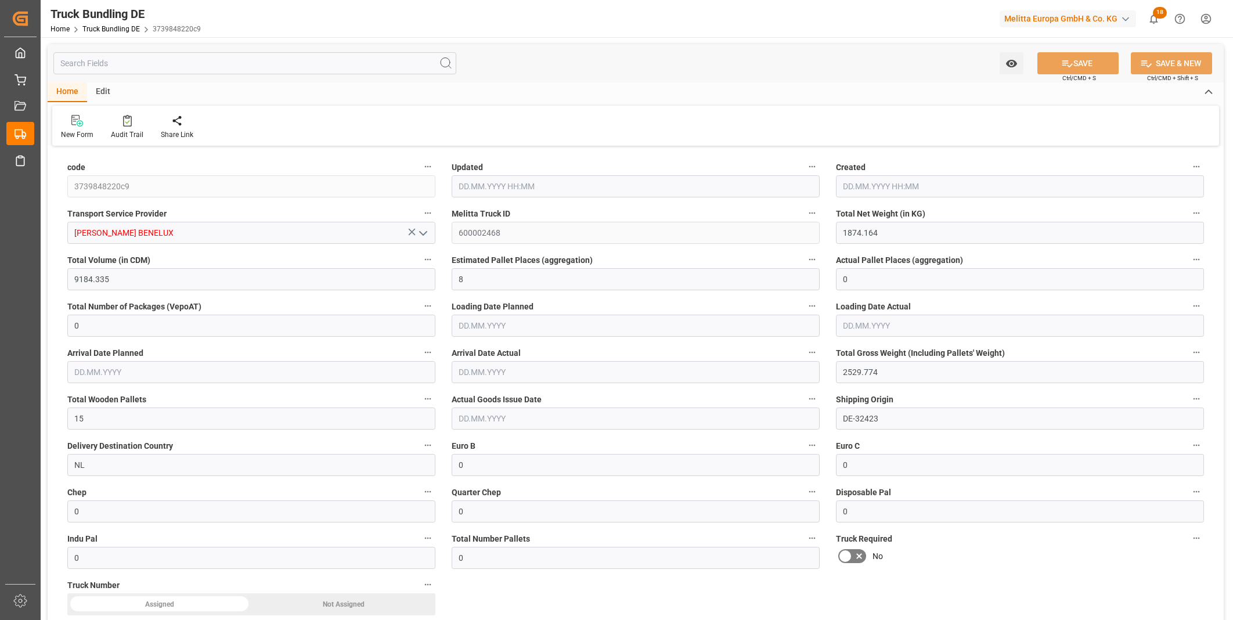
type input "[DATE]"
type input "12.09.2025"
type input "[DATE]"
type input "[DATE] 13:02"
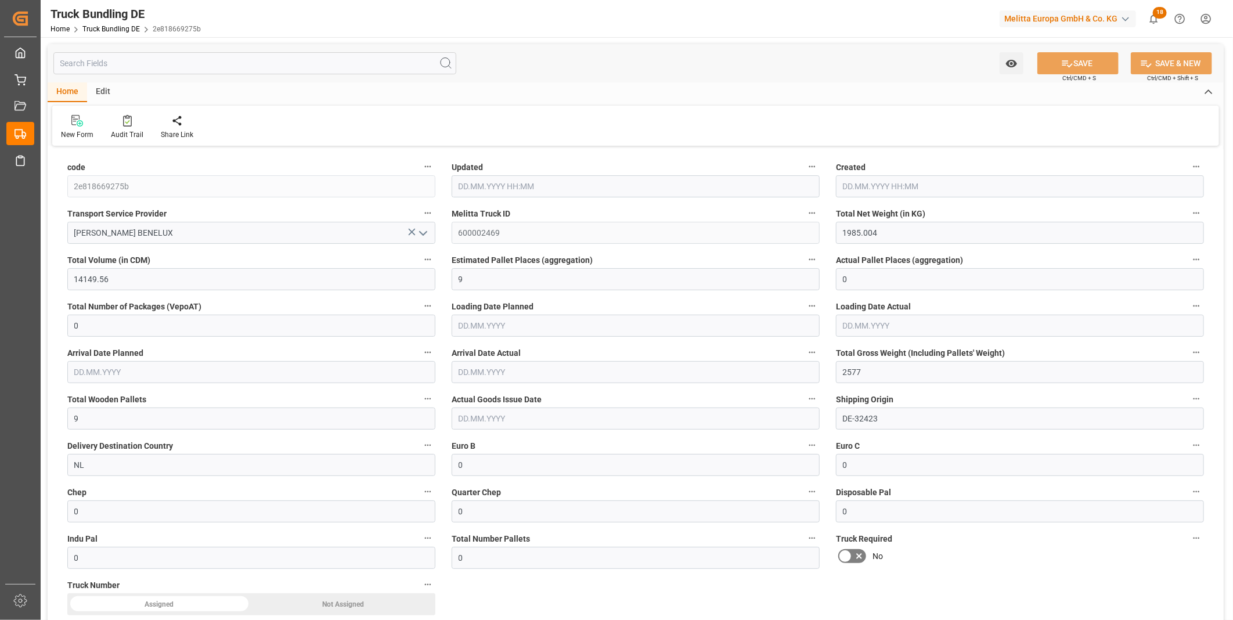
type input "[DATE]"
